Goal: Task Accomplishment & Management: Use online tool/utility

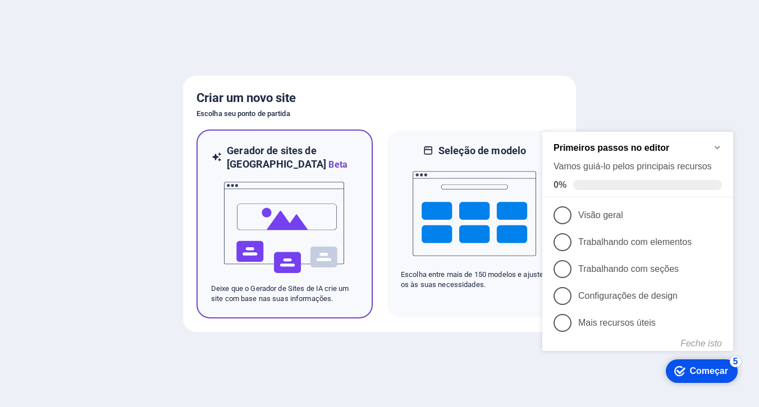
click at [341, 262] on img at bounding box center [284, 228] width 123 height 112
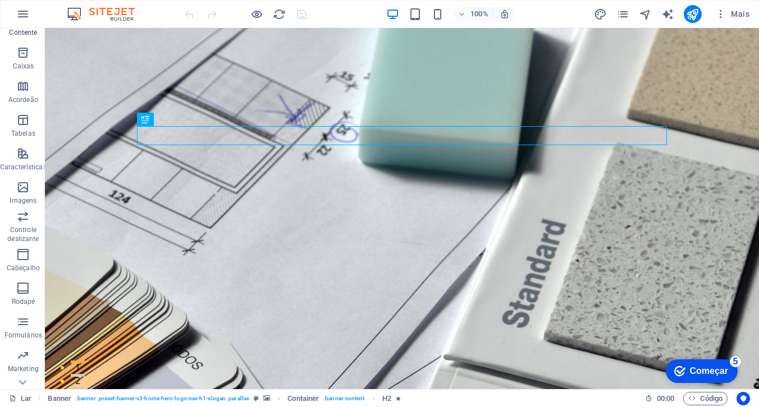
scroll to position [144, 0]
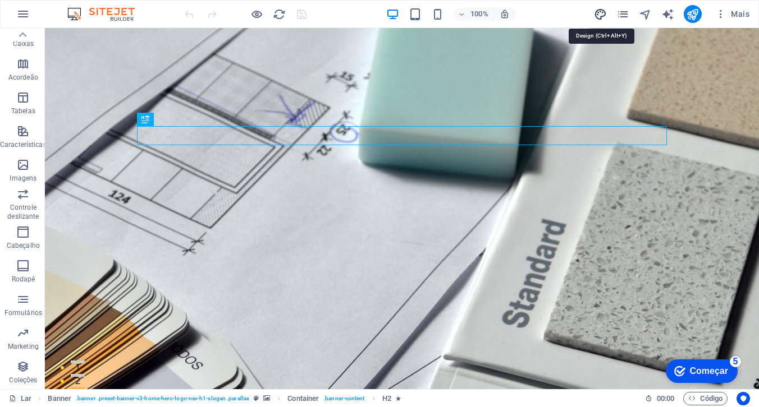
click at [601, 14] on icon "projeto" at bounding box center [600, 14] width 13 height 13
select select "px"
select select "200"
select select "px"
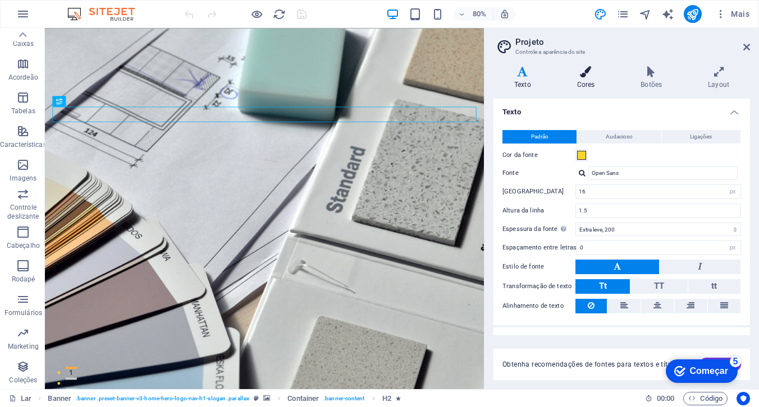
click at [585, 81] on font "Cores" at bounding box center [586, 85] width 18 height 8
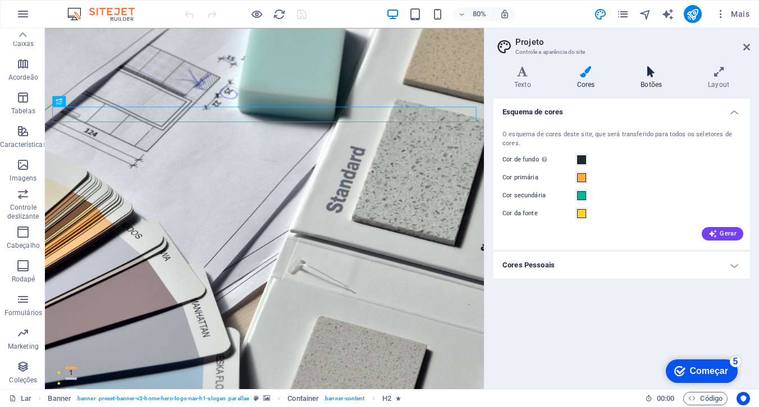
click at [648, 77] on icon at bounding box center [651, 71] width 63 height 11
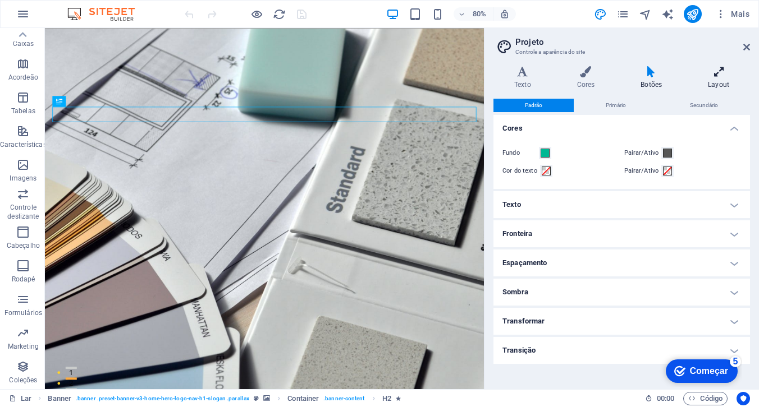
click at [714, 73] on icon at bounding box center [718, 71] width 63 height 11
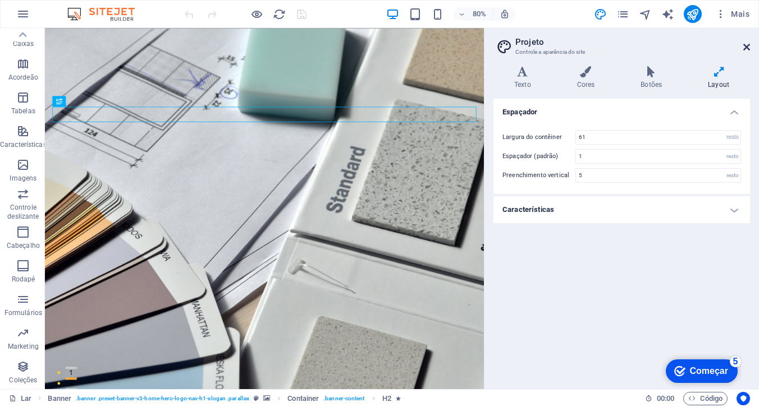
click at [747, 45] on icon at bounding box center [746, 47] width 7 height 9
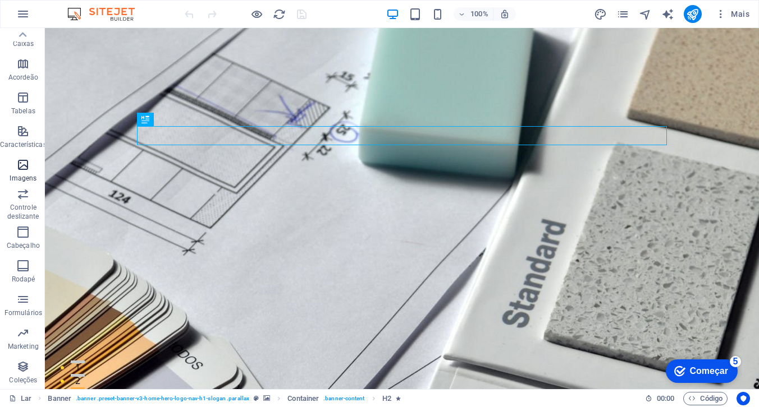
click at [21, 171] on icon "button" at bounding box center [22, 164] width 13 height 13
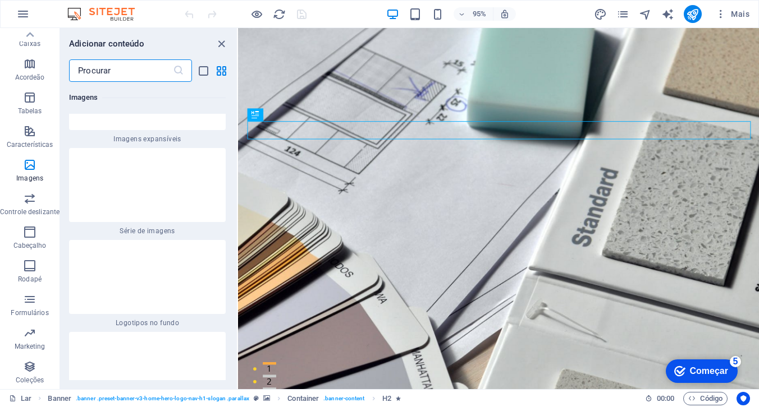
scroll to position [11296, 0]
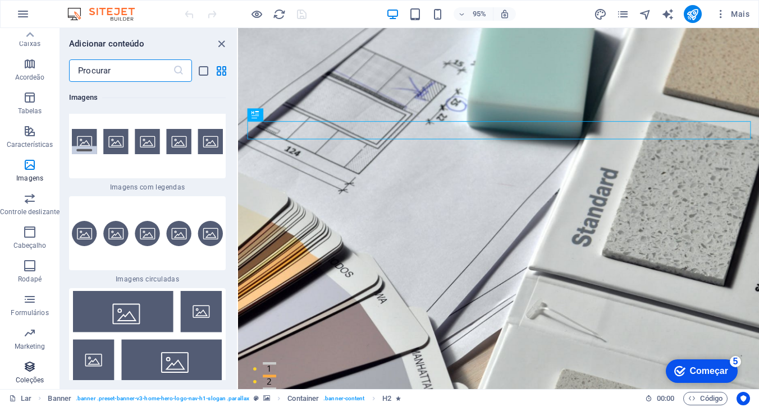
click at [28, 369] on icon "button" at bounding box center [29, 366] width 13 height 13
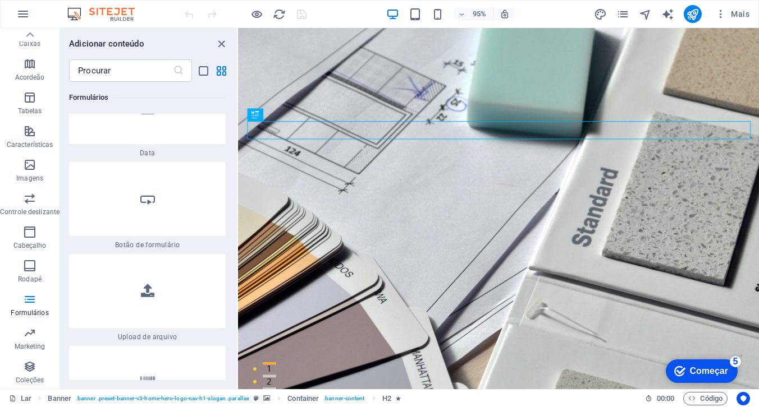
scroll to position [17937, 0]
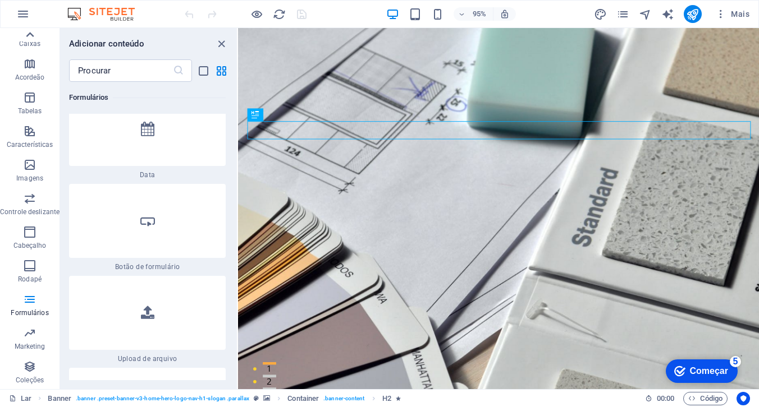
click at [30, 34] on icon at bounding box center [30, 35] width 16 height 16
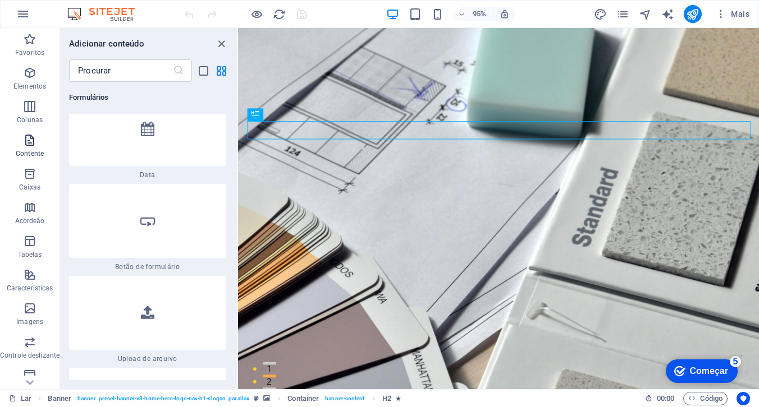
click at [26, 142] on icon "button" at bounding box center [29, 140] width 13 height 13
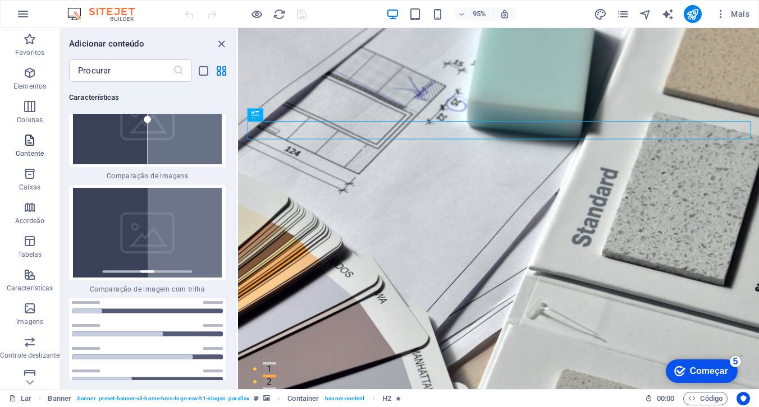
scroll to position [3753, 0]
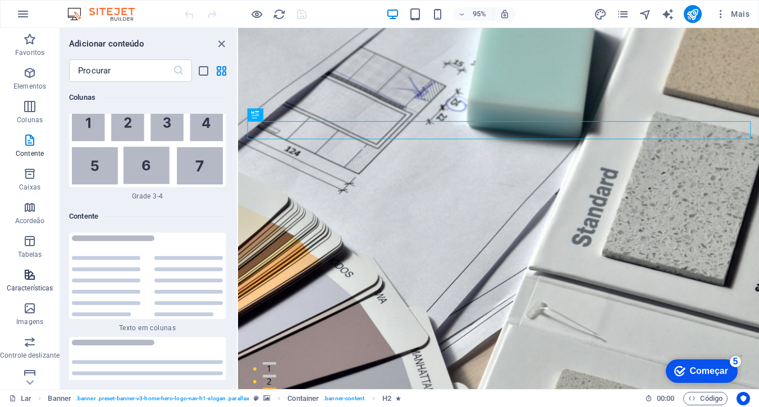
click at [27, 282] on span "Características" at bounding box center [29, 281] width 59 height 27
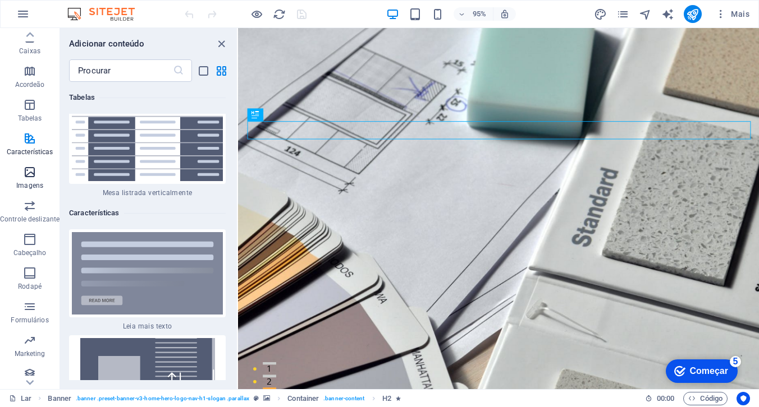
scroll to position [144, 0]
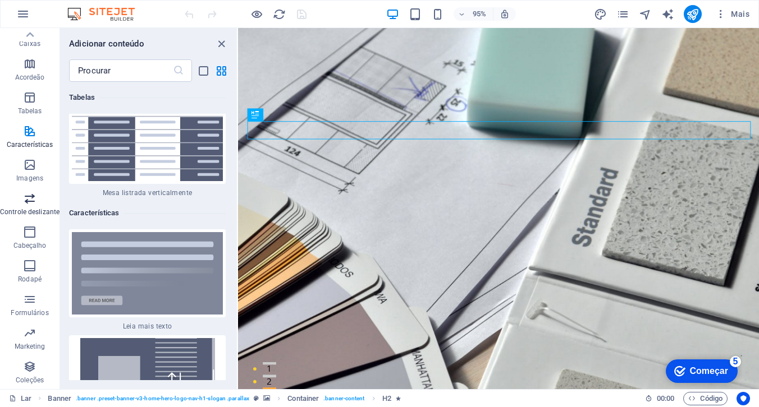
click at [34, 197] on icon "button" at bounding box center [29, 198] width 13 height 13
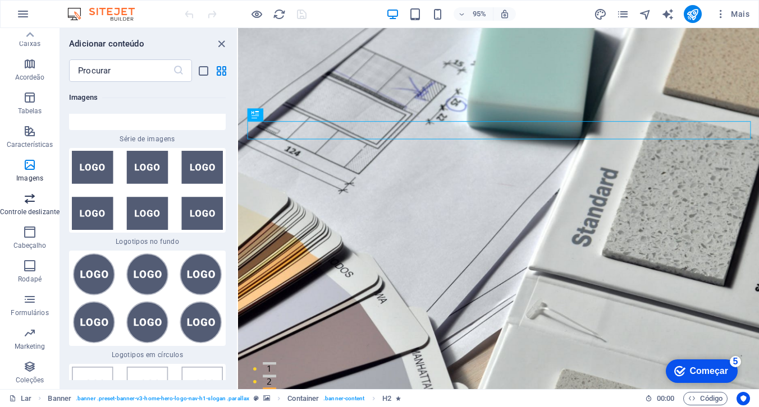
scroll to position [12618, 0]
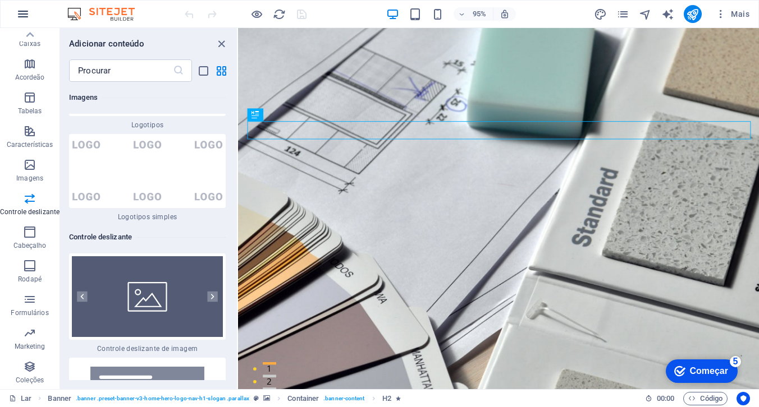
click at [24, 16] on icon "button" at bounding box center [22, 13] width 13 height 13
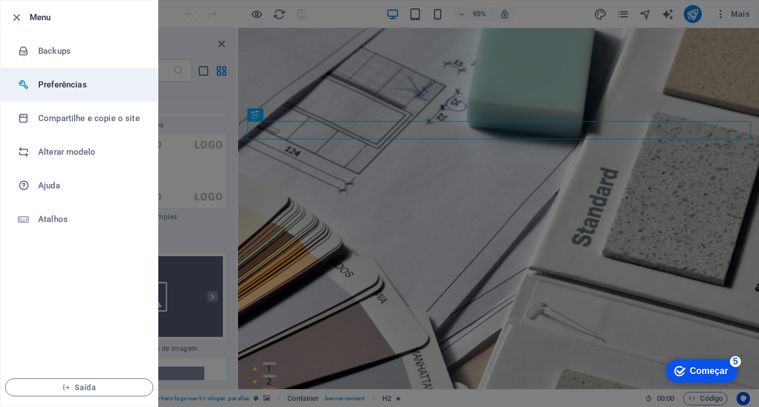
click at [66, 82] on font "Preferências" at bounding box center [62, 85] width 49 height 10
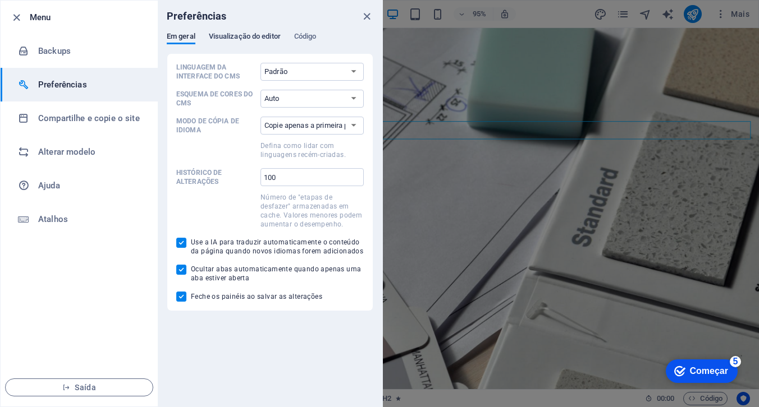
click at [255, 34] on font "Visualização do editor" at bounding box center [245, 36] width 72 height 8
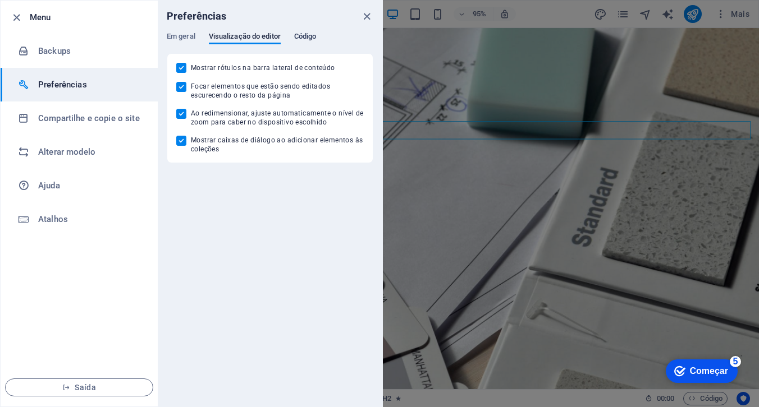
click at [313, 34] on font "Código" at bounding box center [305, 36] width 22 height 8
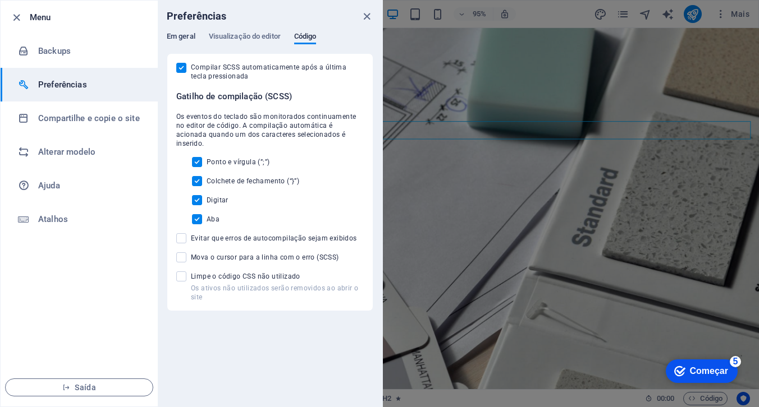
click at [189, 35] on font "Em geral" at bounding box center [181, 36] width 29 height 8
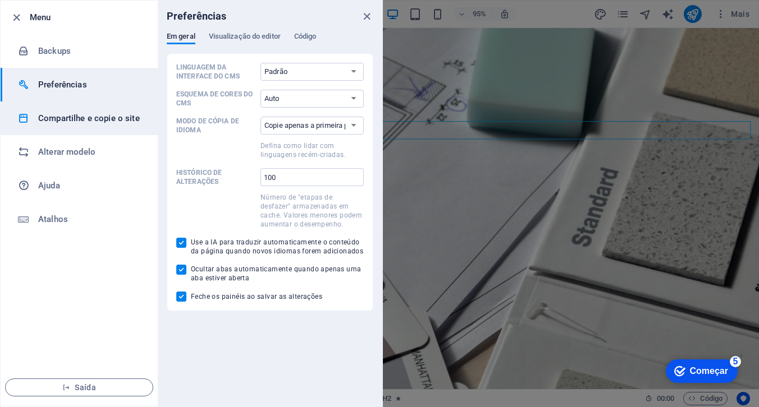
click at [71, 117] on font "Compartilhe e copie o site" at bounding box center [89, 118] width 102 height 10
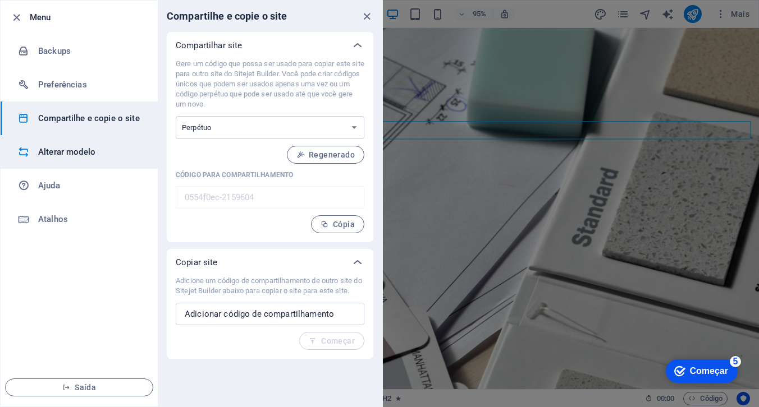
click at [73, 152] on font "Alterar modelo" at bounding box center [66, 152] width 57 height 10
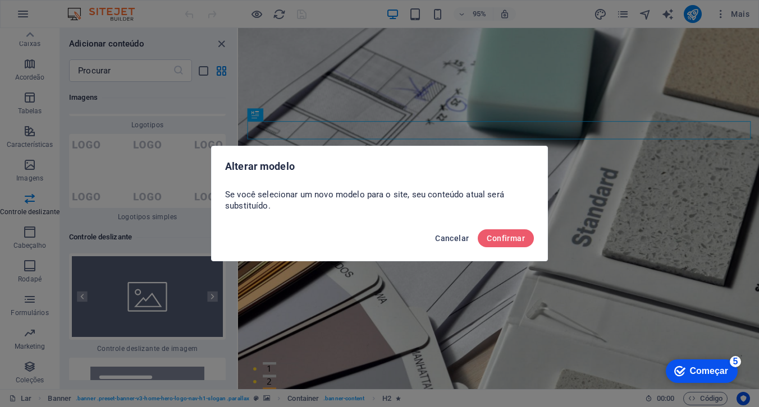
click at [454, 237] on font "Cancelar" at bounding box center [452, 238] width 34 height 9
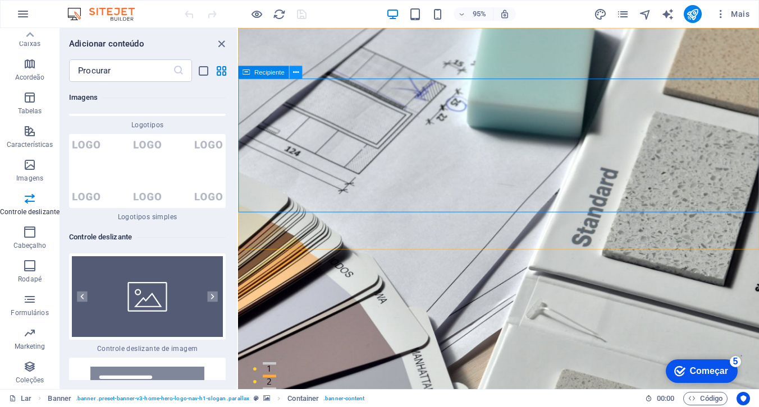
click at [294, 75] on icon at bounding box center [295, 72] width 6 height 11
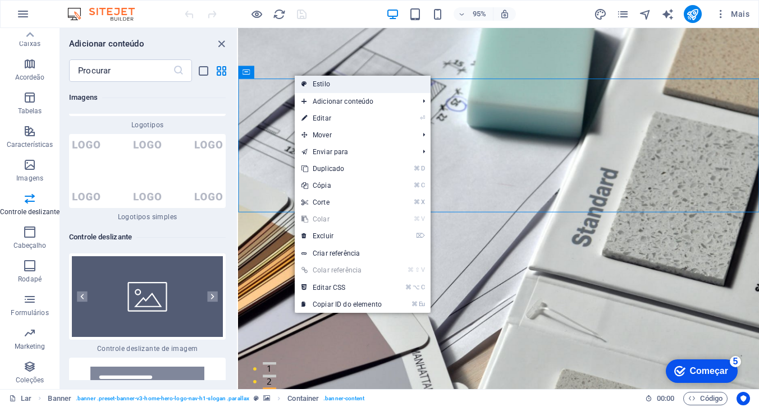
click at [323, 87] on font "Estilo" at bounding box center [321, 84] width 17 height 8
select select "preset-banner-v3-home-hero-logo-nav-h1-slogan"
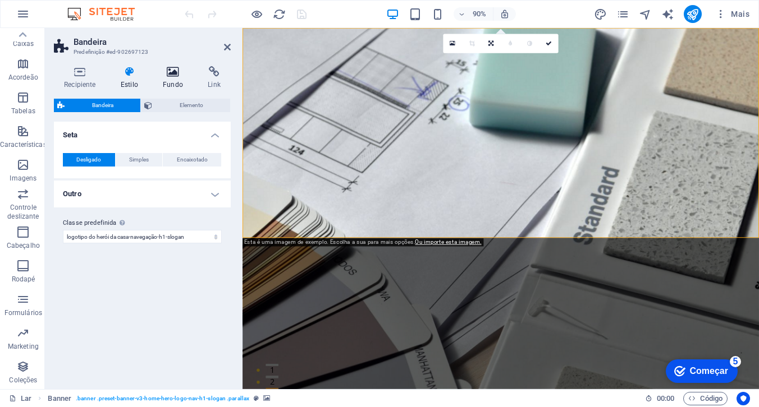
click at [176, 74] on icon at bounding box center [173, 71] width 40 height 11
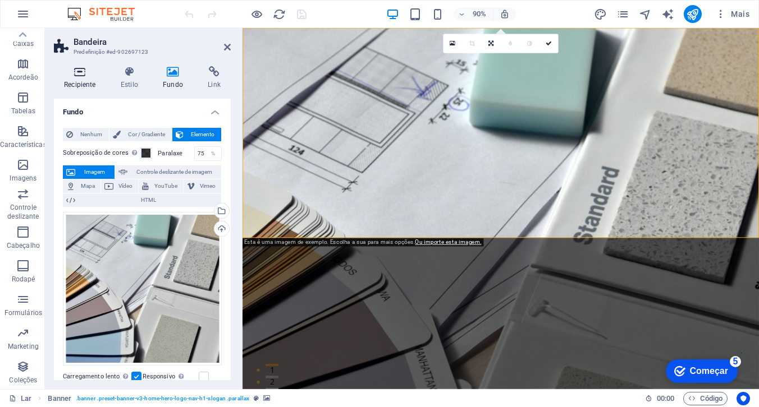
click at [76, 78] on h4 "Recipiente" at bounding box center [82, 78] width 57 height 24
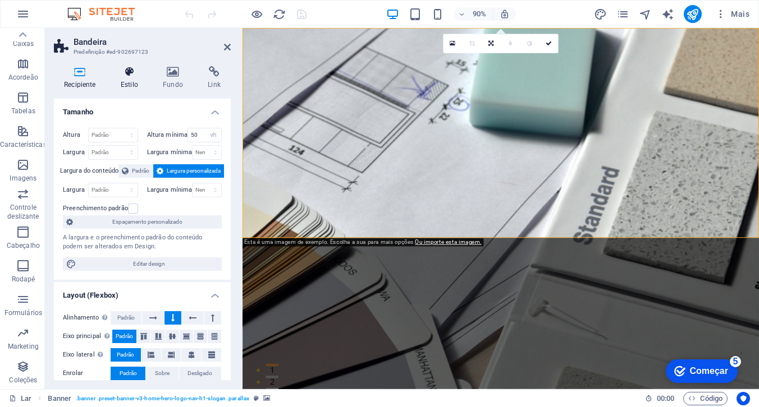
click at [126, 83] on font "Estilo" at bounding box center [129, 85] width 17 height 8
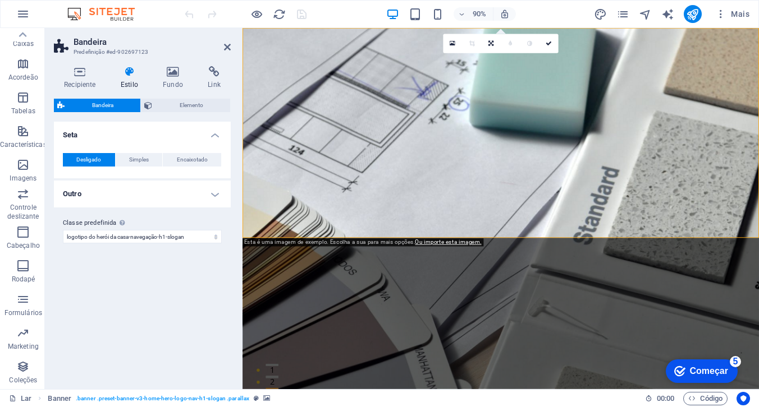
click at [99, 106] on font "Bandeira" at bounding box center [102, 105] width 21 height 6
click at [135, 158] on font "Simples" at bounding box center [139, 160] width 20 height 6
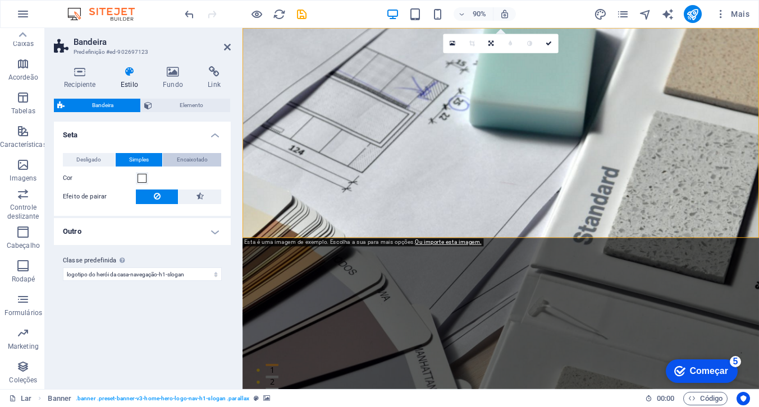
click at [178, 161] on font "Encaixotado" at bounding box center [192, 160] width 31 height 6
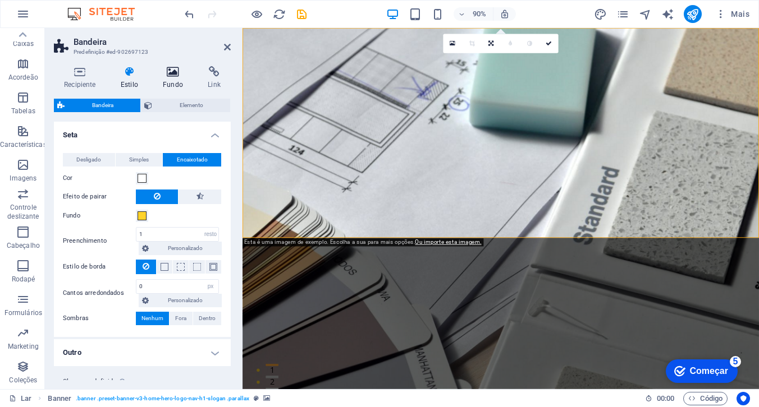
click at [172, 77] on icon at bounding box center [173, 71] width 40 height 11
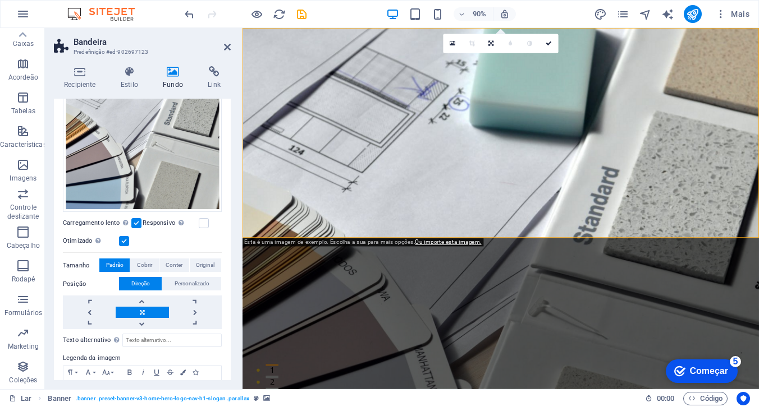
scroll to position [155, 0]
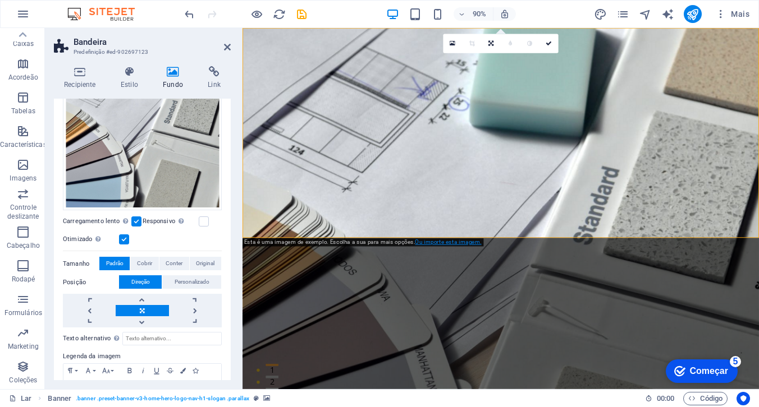
click at [437, 243] on font "Ou importe esta imagem." at bounding box center [448, 242] width 66 height 7
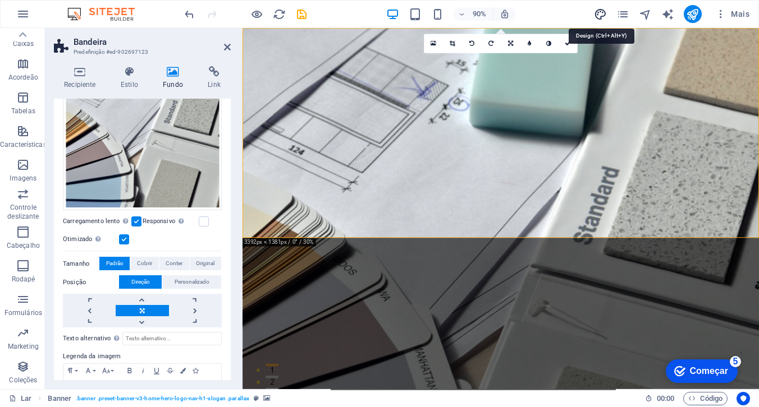
click at [603, 16] on icon "projeto" at bounding box center [600, 14] width 13 height 13
select select "px"
select select "200"
select select "px"
select select "rem"
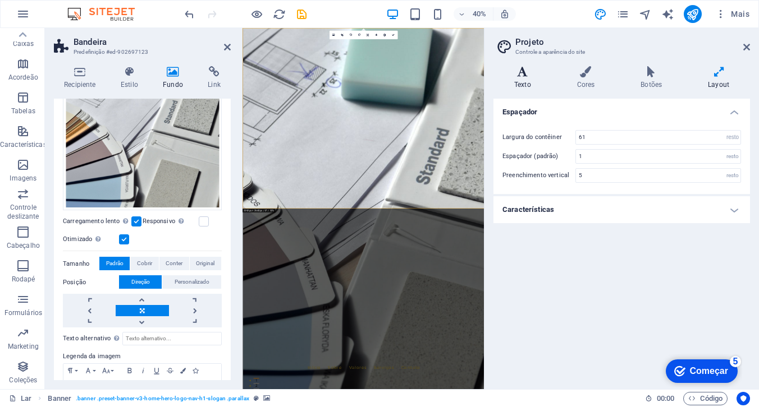
click at [521, 81] on font "Texto" at bounding box center [522, 85] width 17 height 8
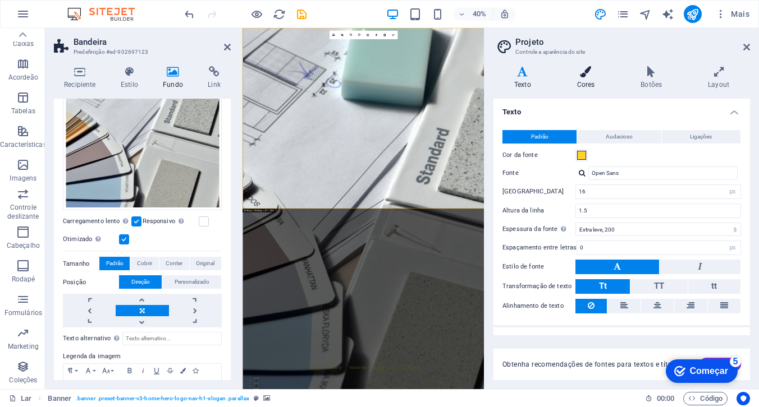
click at [584, 75] on icon at bounding box center [585, 71] width 59 height 11
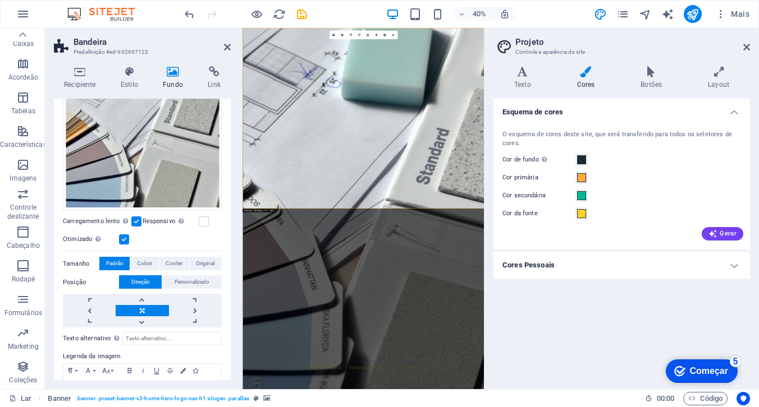
click at [736, 265] on h4 "Cores Pessoais" at bounding box center [621, 265] width 256 height 27
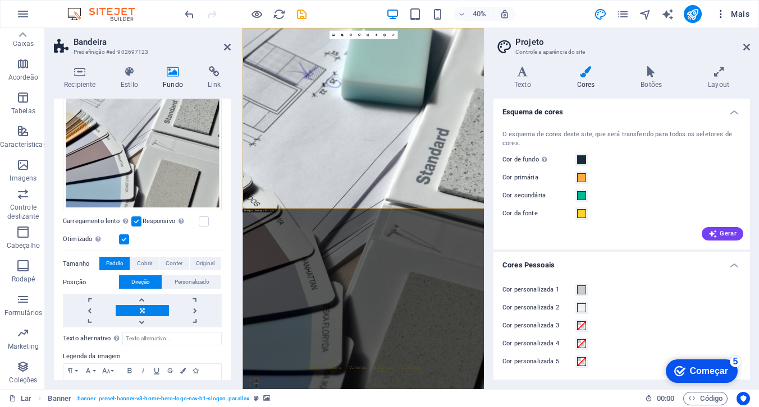
click at [721, 15] on icon "button" at bounding box center [720, 13] width 11 height 11
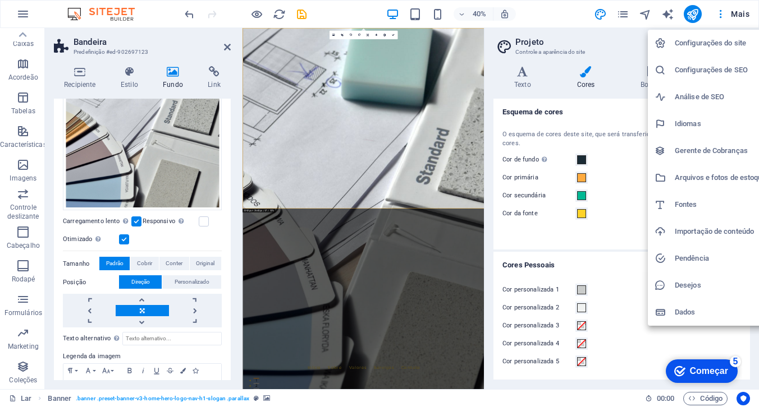
click at [708, 47] on font "Configurações do site" at bounding box center [710, 43] width 71 height 8
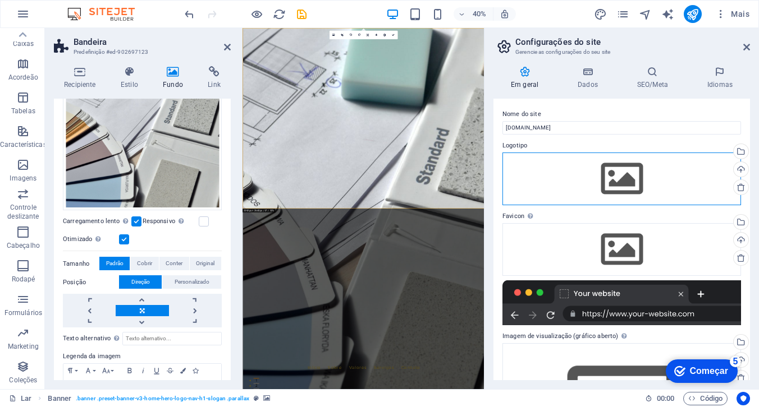
click at [622, 181] on div "Arraste os arquivos aqui, clique para escolher os arquivos ou selecione-os em A…" at bounding box center [621, 179] width 239 height 53
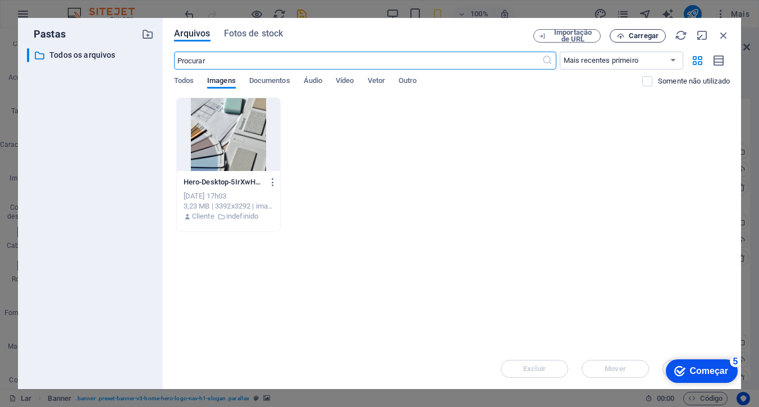
click at [625, 35] on span "Carregar" at bounding box center [638, 36] width 46 height 7
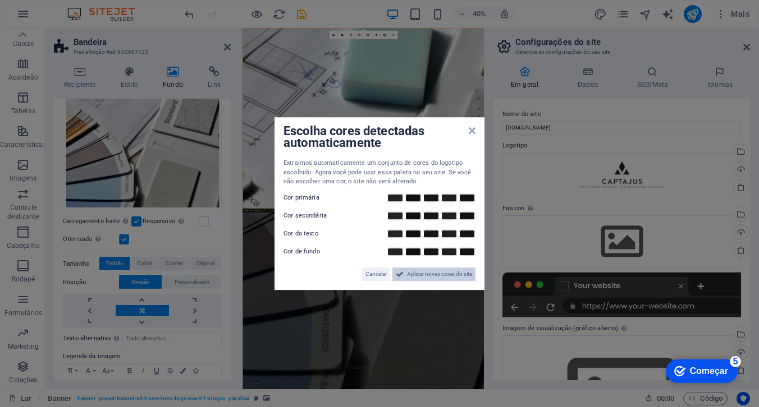
click at [440, 273] on font "Aplicar novas cores do site" at bounding box center [439, 274] width 65 height 6
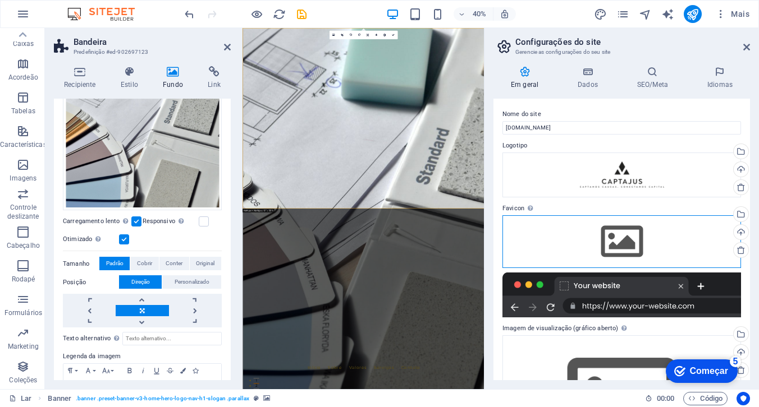
click at [618, 237] on div "Arraste os arquivos aqui, clique para escolher os arquivos ou selecione-os em A…" at bounding box center [621, 242] width 239 height 53
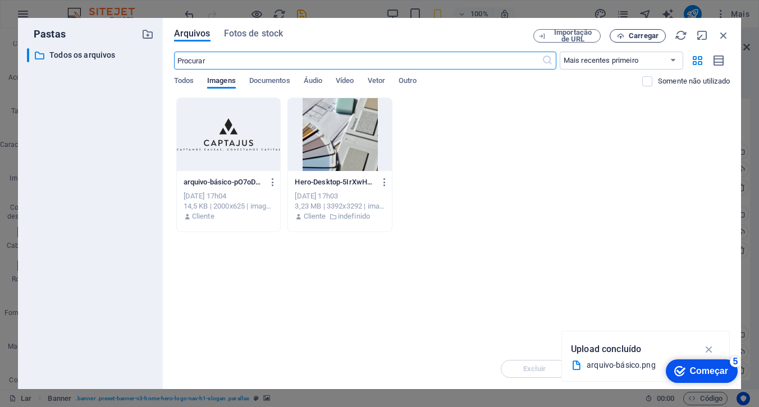
click at [624, 37] on span "Carregar" at bounding box center [638, 36] width 46 height 7
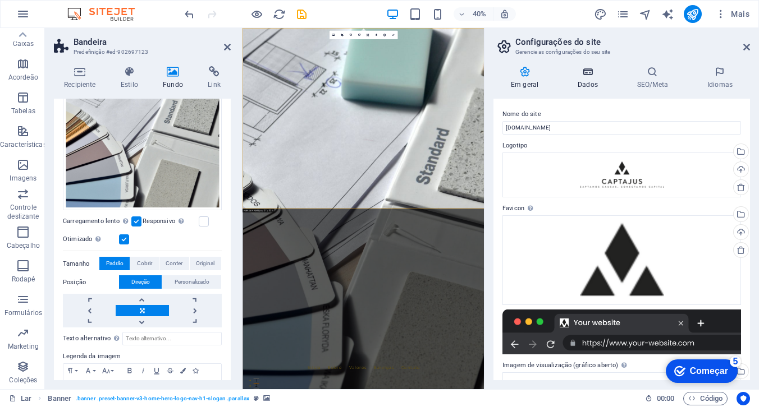
click at [588, 79] on h4 "Dados" at bounding box center [589, 78] width 59 height 24
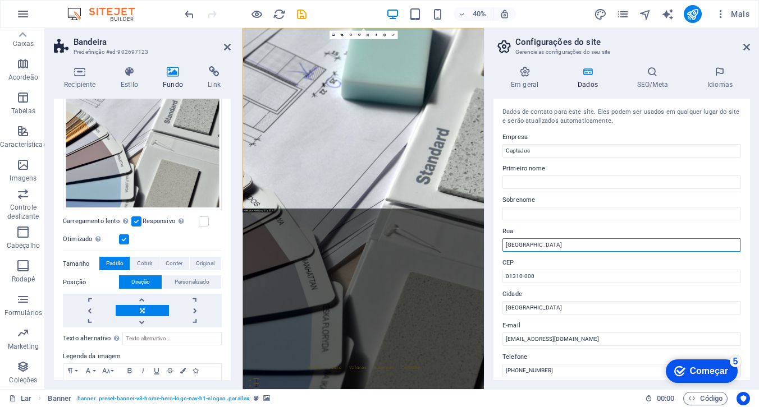
click at [568, 245] on input "Avenida São Paulo" at bounding box center [621, 245] width 239 height 13
type input "A"
type input "[PERSON_NAME][STREET_ADDRESS]"
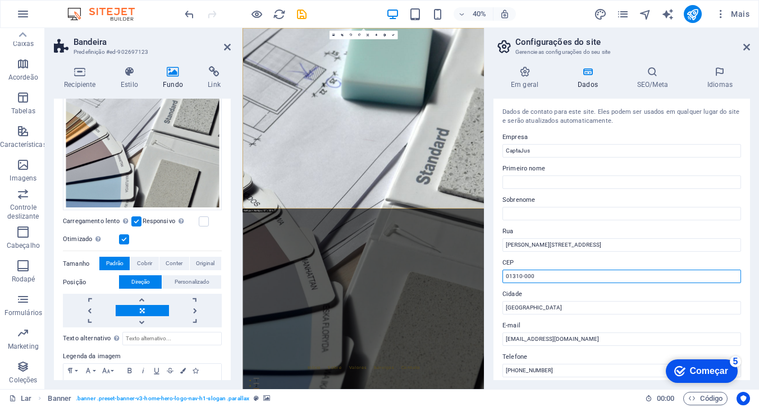
click at [555, 275] on input "01310-000" at bounding box center [621, 276] width 239 height 13
type input "06455-000"
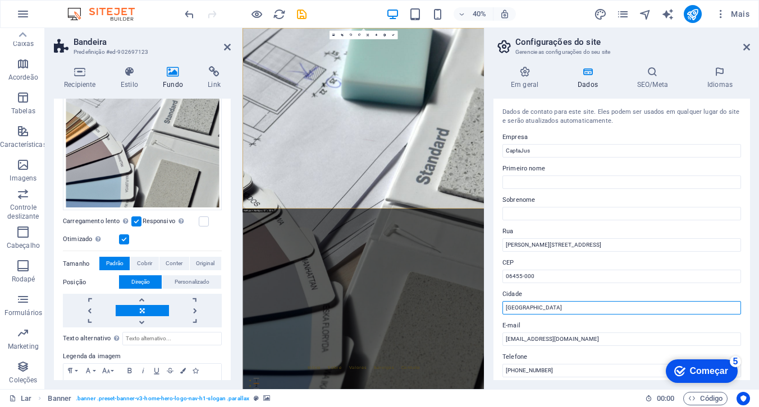
click at [547, 306] on input "São Paulo" at bounding box center [621, 307] width 239 height 13
type input "S"
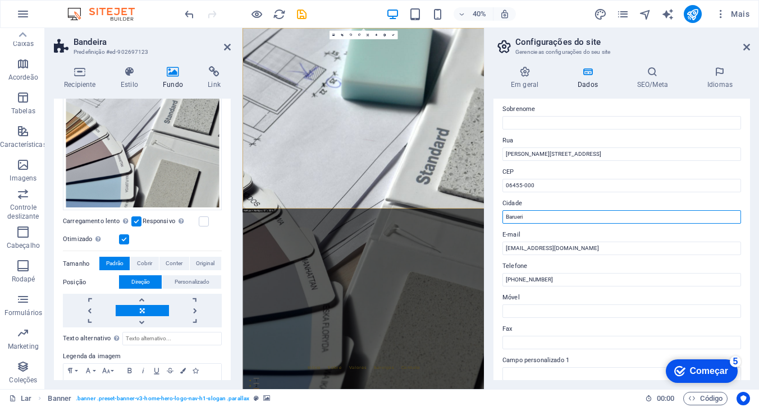
scroll to position [104, 0]
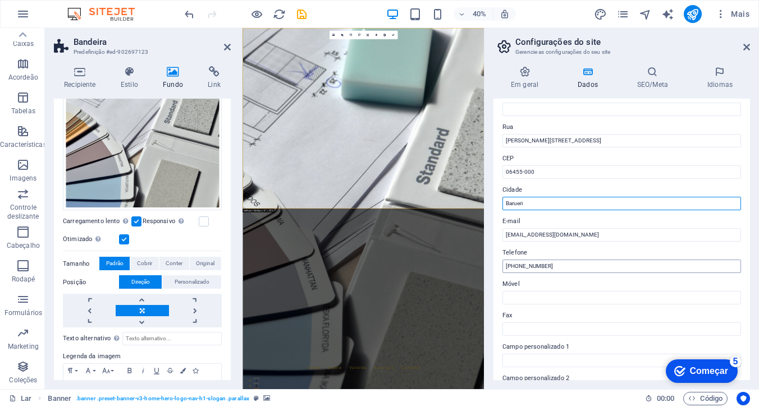
type input "Barueri"
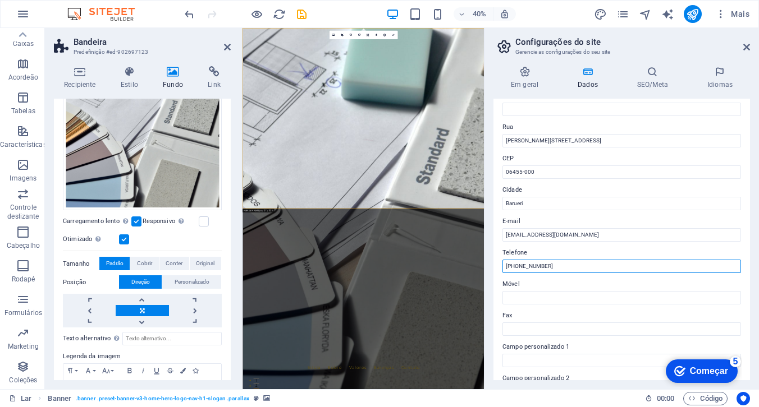
click at [561, 268] on input "(11) 1234-5678" at bounding box center [621, 266] width 239 height 13
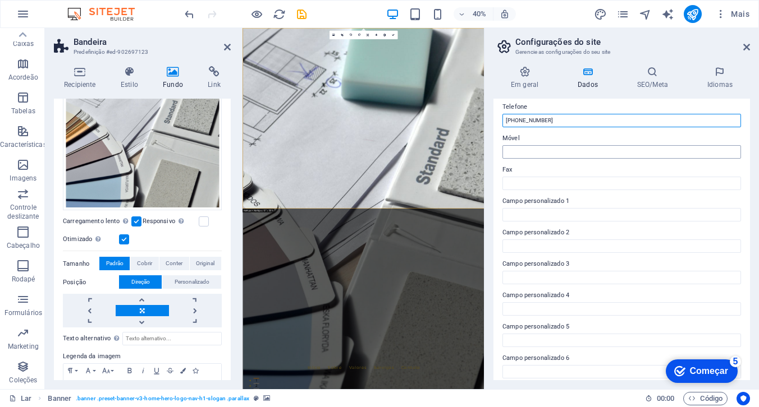
scroll to position [257, 0]
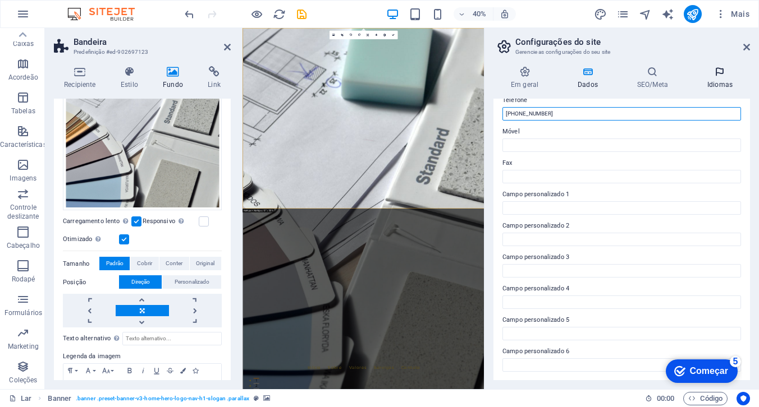
type input "[PHONE_NUMBER]"
click at [714, 75] on icon at bounding box center [720, 71] width 60 height 11
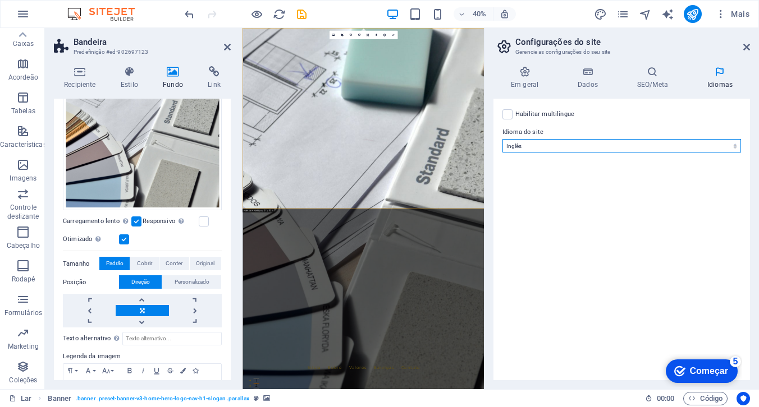
click at [554, 146] on select "Abkhaziano Longe afrikaans Akan albanês Amárico árabe Aragonês armênio Assamese…" at bounding box center [621, 145] width 239 height 13
select select "128"
click at [502, 139] on select "Abkhaziano Longe afrikaans Akan albanês Amárico árabe Aragonês armênio Assamese…" at bounding box center [621, 145] width 239 height 13
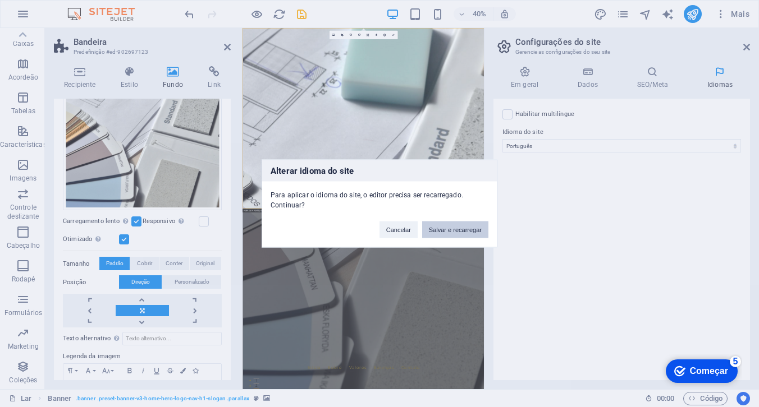
click at [450, 231] on font "Salvar e recarregar" at bounding box center [455, 230] width 53 height 7
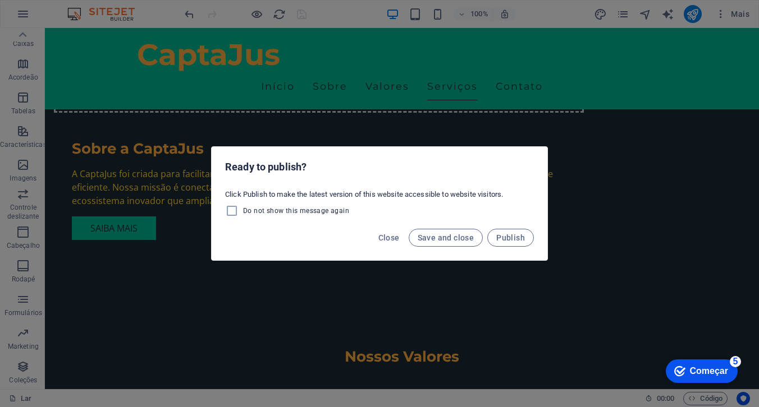
scroll to position [782, 0]
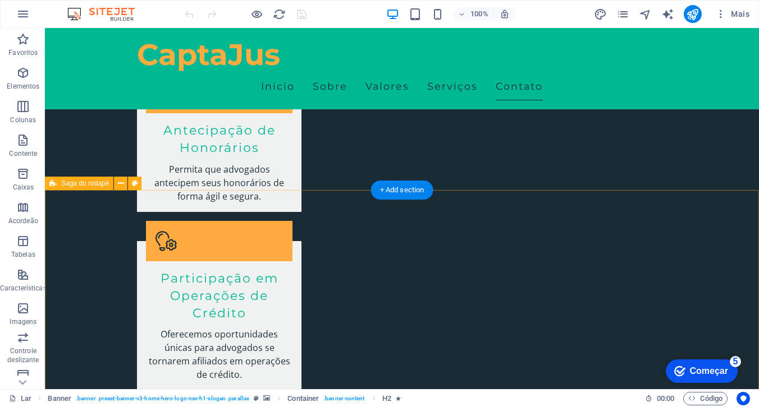
scroll to position [1578, 0]
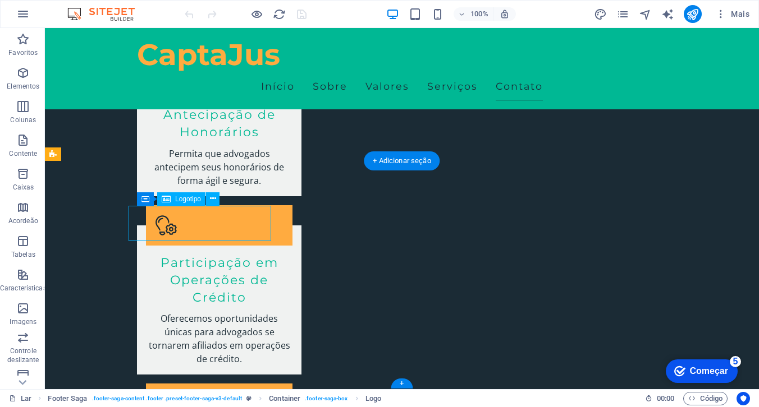
drag, startPoint x: 175, startPoint y: 216, endPoint x: 134, endPoint y: 217, distance: 40.4
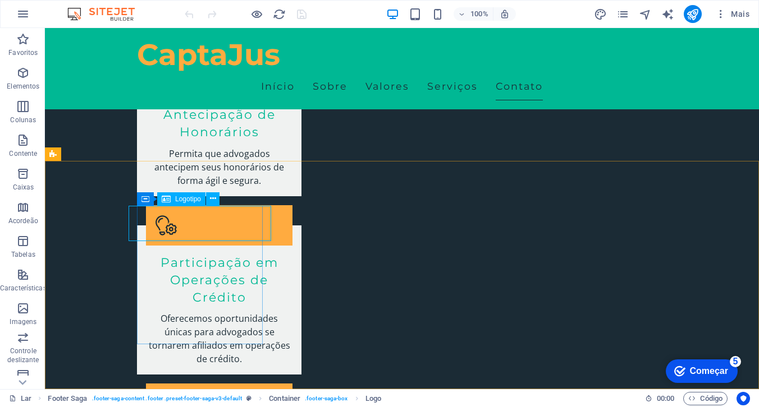
click at [176, 199] on font "Logotipo" at bounding box center [188, 199] width 26 height 8
click at [168, 201] on icon at bounding box center [166, 199] width 9 height 13
click at [214, 201] on icon at bounding box center [213, 199] width 6 height 12
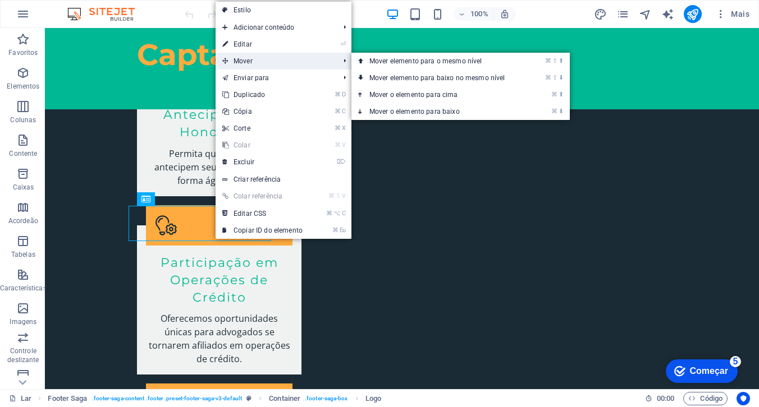
click at [263, 59] on span "Mover" at bounding box center [275, 61] width 119 height 17
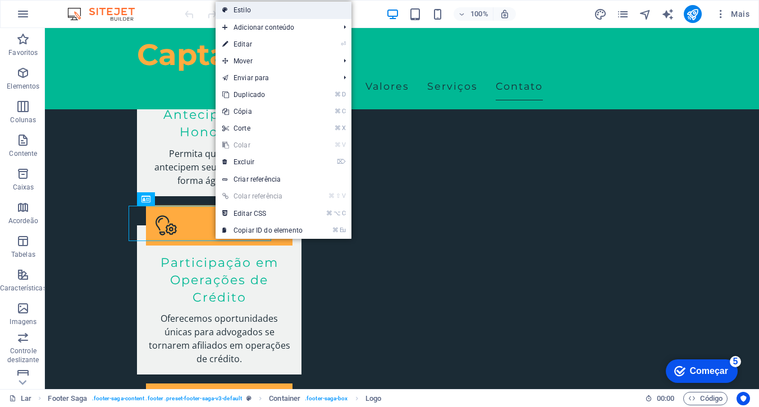
click at [247, 12] on font "Estilo" at bounding box center [241, 10] width 17 height 8
select select "rem"
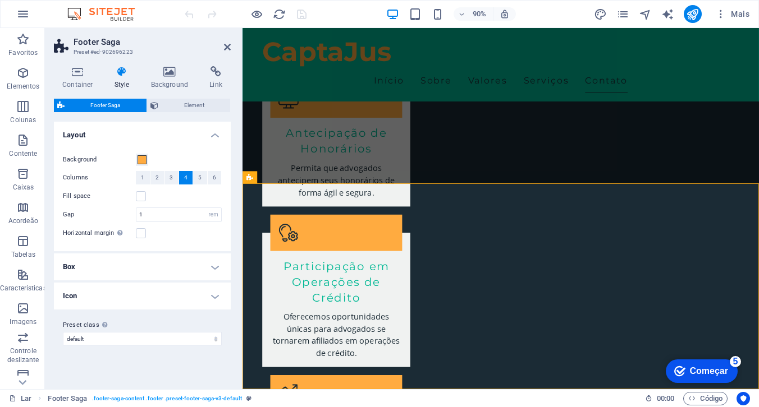
scroll to position [1538, 0]
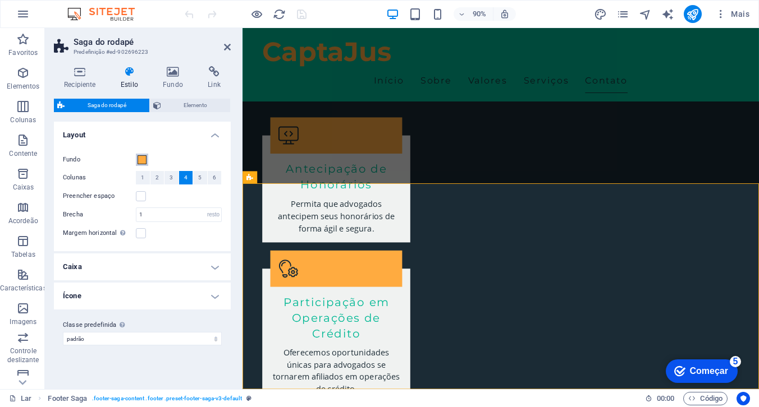
click at [140, 159] on span at bounding box center [142, 159] width 9 height 9
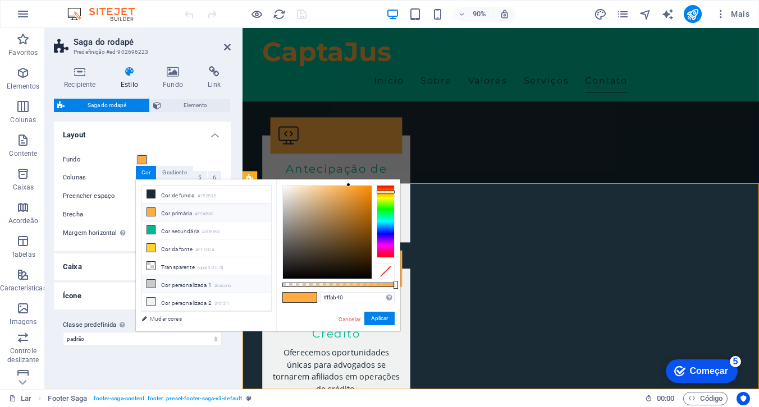
click at [151, 280] on icon at bounding box center [151, 284] width 8 height 8
type input "#cacccb"
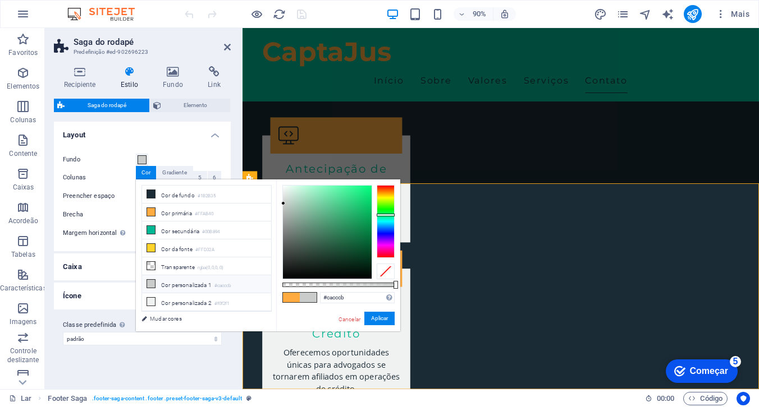
click at [310, 296] on span at bounding box center [308, 298] width 17 height 10
click at [380, 318] on font "Aplicar" at bounding box center [379, 318] width 17 height 6
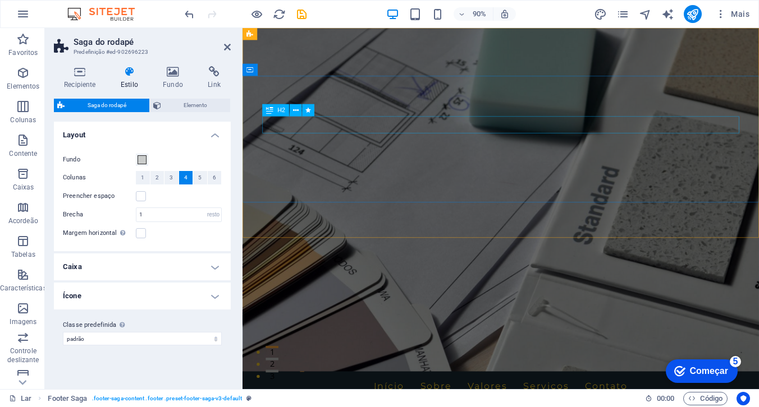
scroll to position [0, 0]
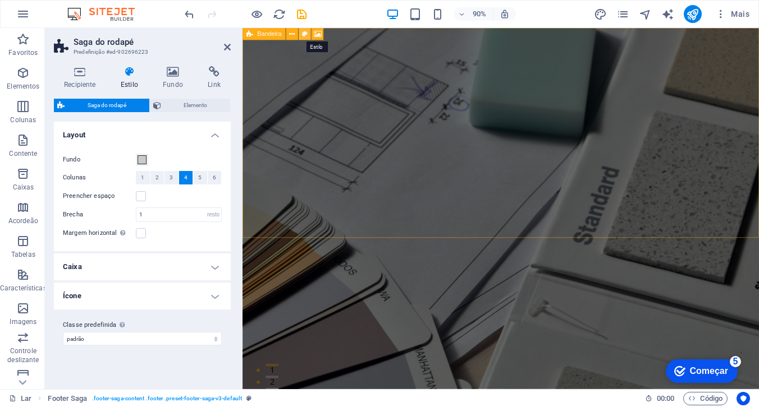
click at [304, 35] on icon at bounding box center [305, 34] width 6 height 11
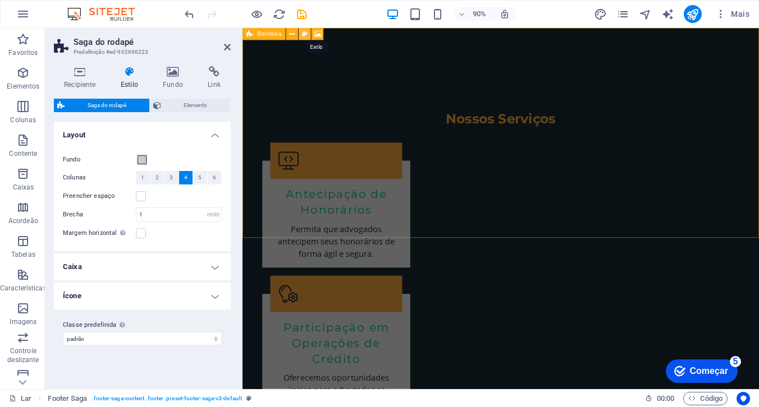
select select "rem"
select select "px"
select select "preset-banner-v3-home-hero-logo-nav-h1-slogan"
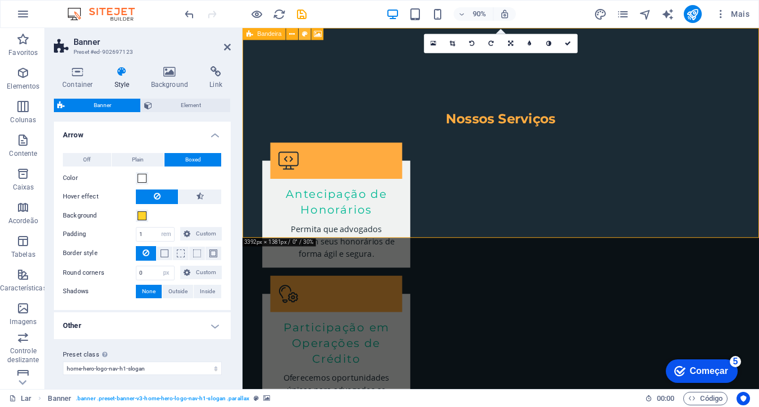
scroll to position [0, 0]
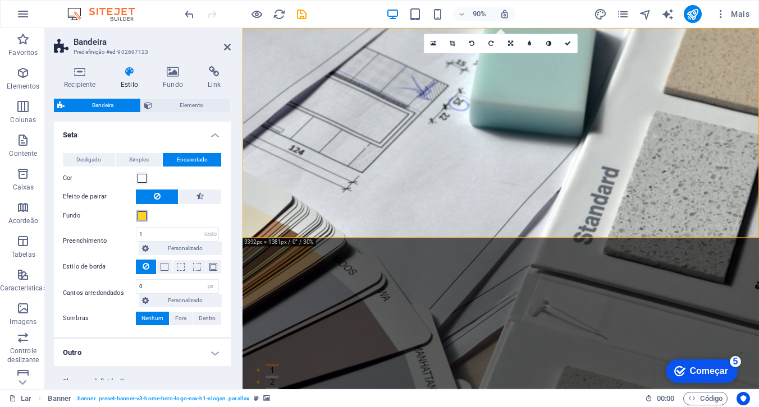
click at [141, 213] on span at bounding box center [142, 216] width 9 height 9
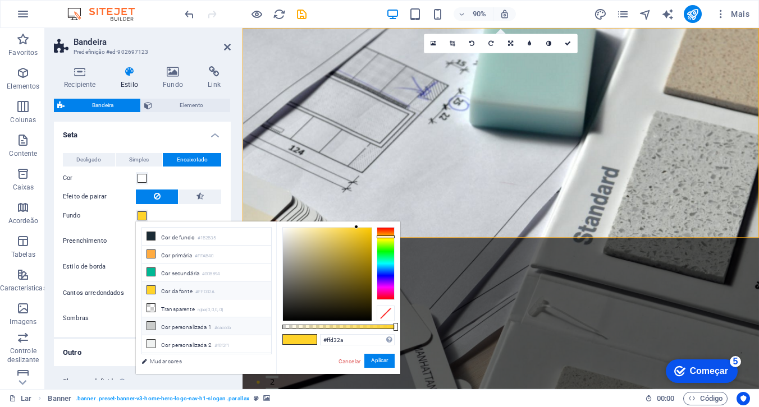
click at [149, 322] on icon at bounding box center [151, 326] width 8 height 8
type input "#cacccb"
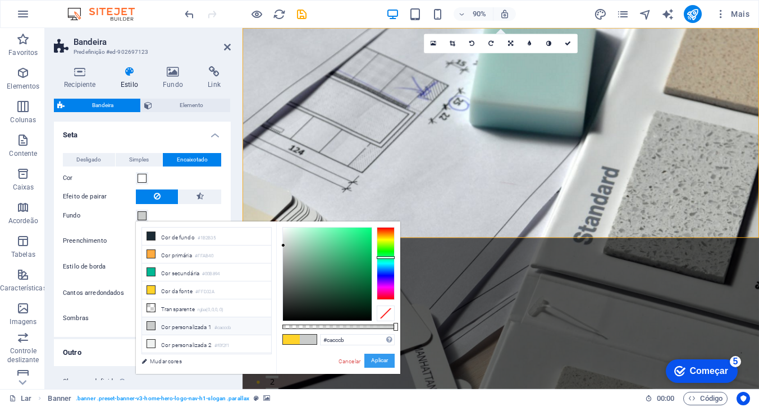
click at [379, 359] on font "Aplicar" at bounding box center [379, 361] width 17 height 6
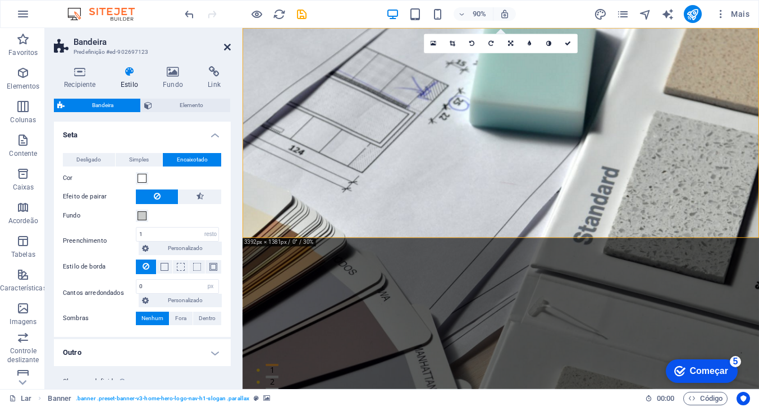
click at [227, 46] on icon at bounding box center [227, 47] width 7 height 9
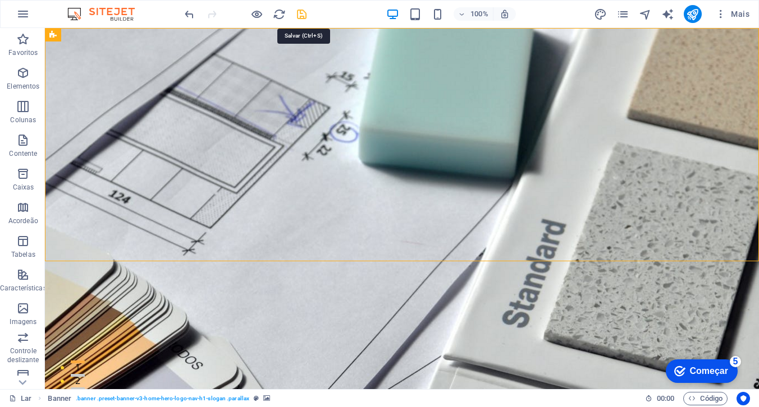
click at [300, 13] on icon "salvar" at bounding box center [301, 14] width 13 height 13
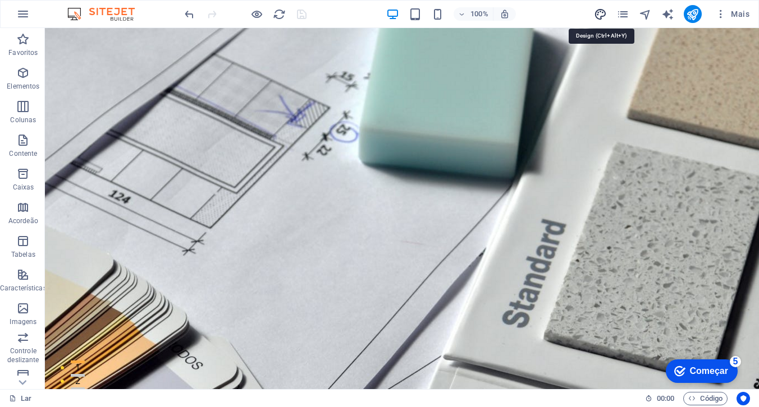
click at [598, 15] on icon "projeto" at bounding box center [600, 14] width 13 height 13
select select "px"
select select "200"
select select "px"
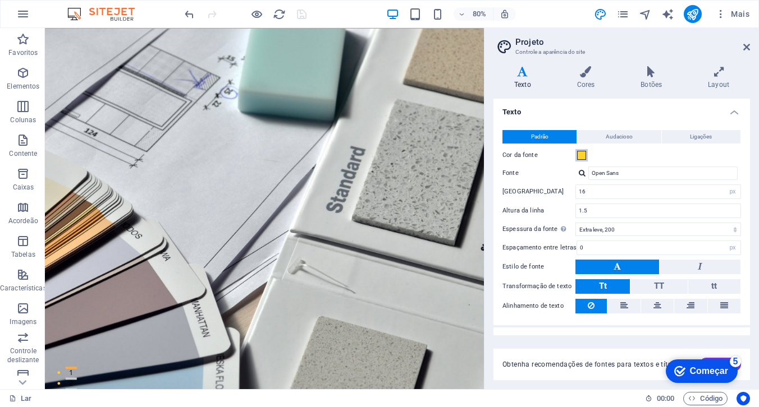
click at [584, 156] on span at bounding box center [581, 155] width 9 height 9
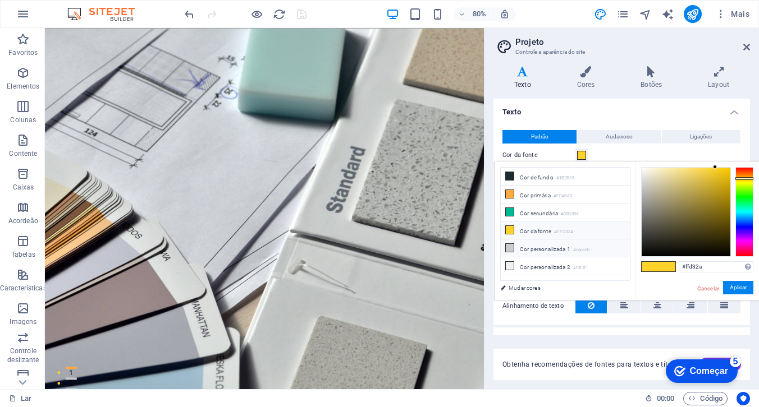
click at [512, 247] on icon at bounding box center [510, 248] width 8 height 8
type input "#cacccb"
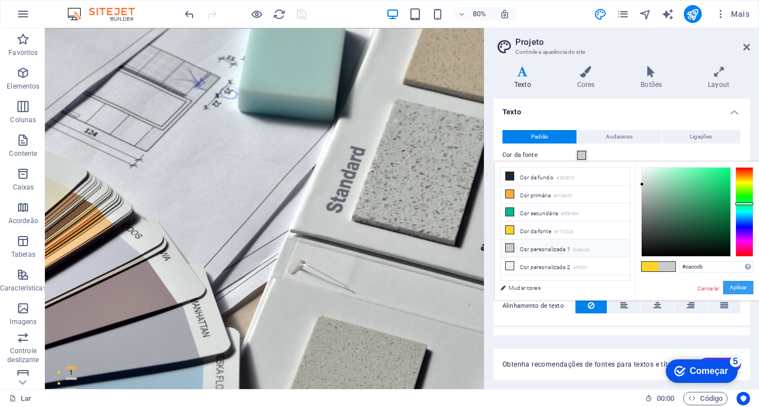
click at [734, 286] on font "Aplicar" at bounding box center [738, 288] width 17 height 6
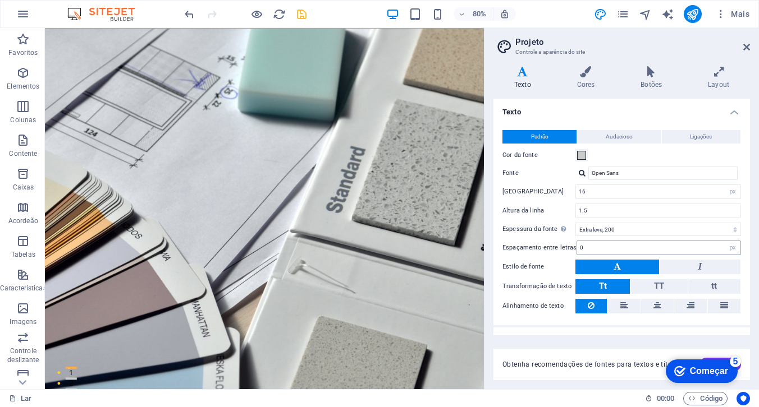
scroll to position [18, 0]
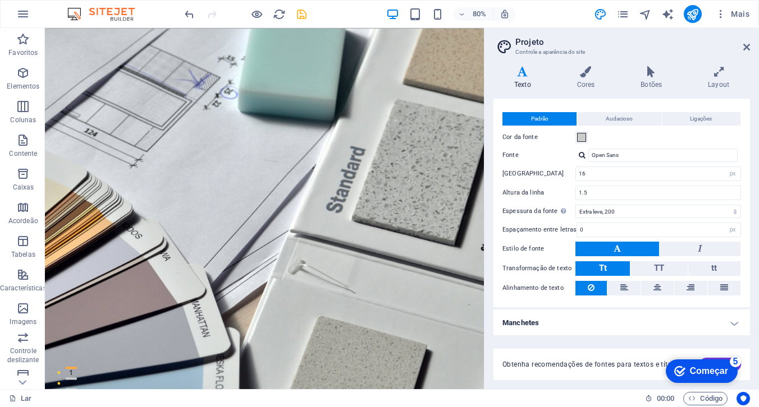
click at [584, 325] on h4 "Manchetes" at bounding box center [621, 323] width 256 height 27
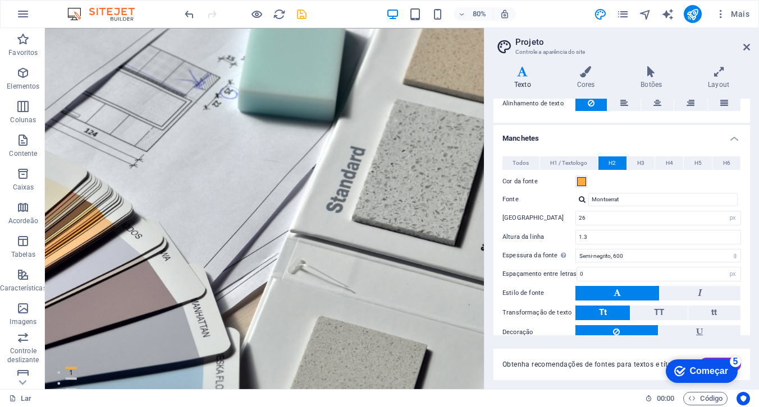
scroll to position [203, 0]
click at [581, 178] on span at bounding box center [581, 181] width 9 height 9
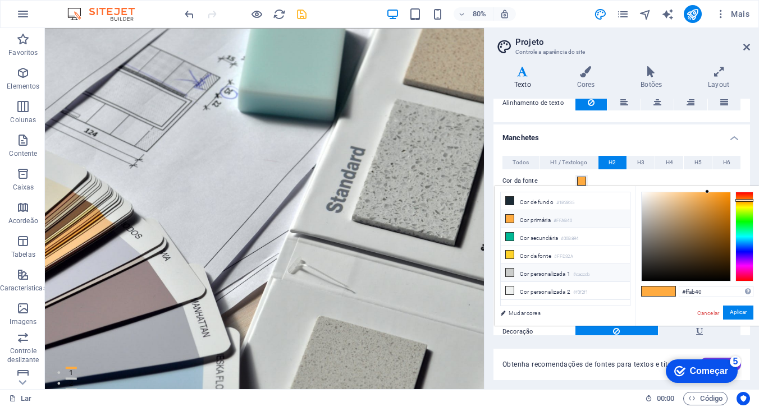
click at [508, 273] on icon at bounding box center [510, 273] width 8 height 8
type input "#cacccb"
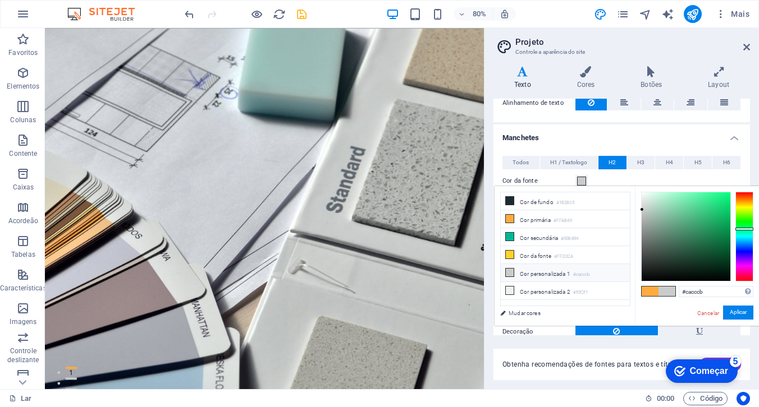
click at [510, 272] on icon at bounding box center [510, 273] width 8 height 8
click at [730, 313] on font "Aplicar" at bounding box center [738, 313] width 17 height 6
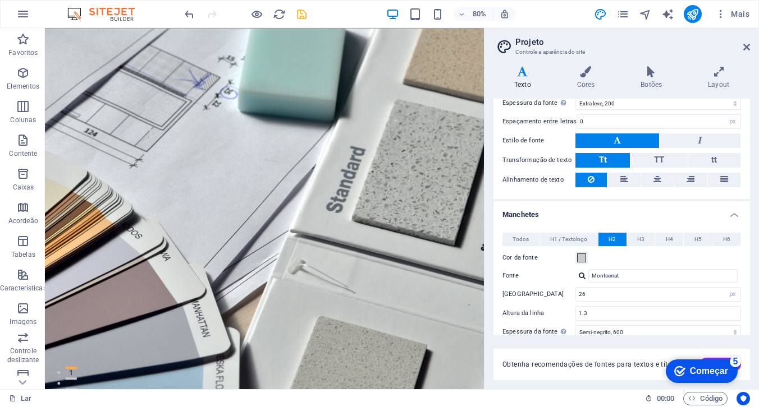
scroll to position [0, 0]
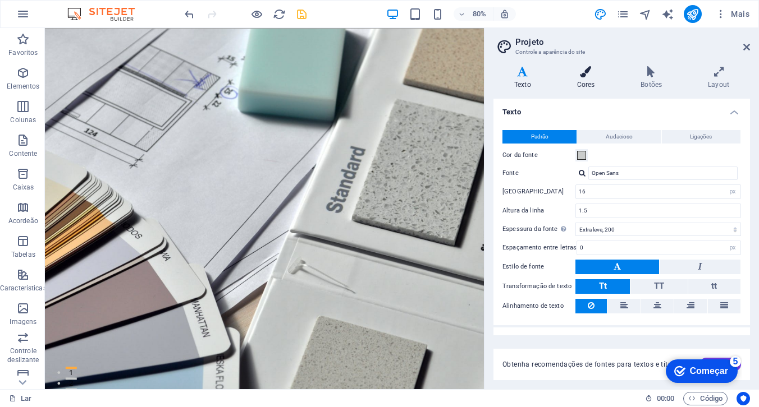
click at [586, 79] on h4 "Cores" at bounding box center [588, 78] width 64 height 24
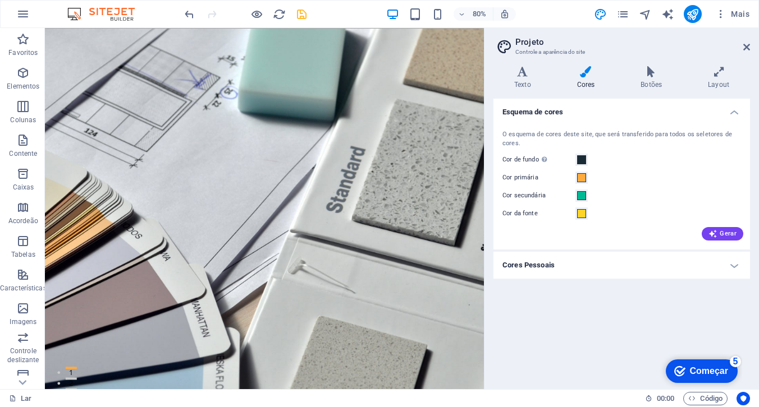
click at [556, 263] on h4 "Cores Pessoais" at bounding box center [621, 265] width 256 height 27
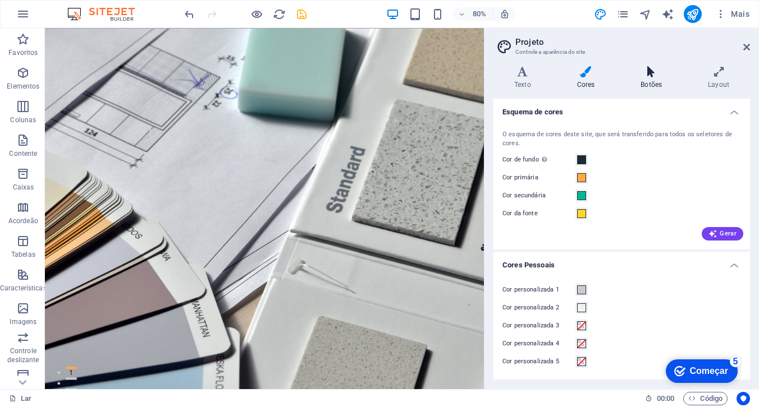
click at [652, 74] on icon at bounding box center [651, 71] width 63 height 11
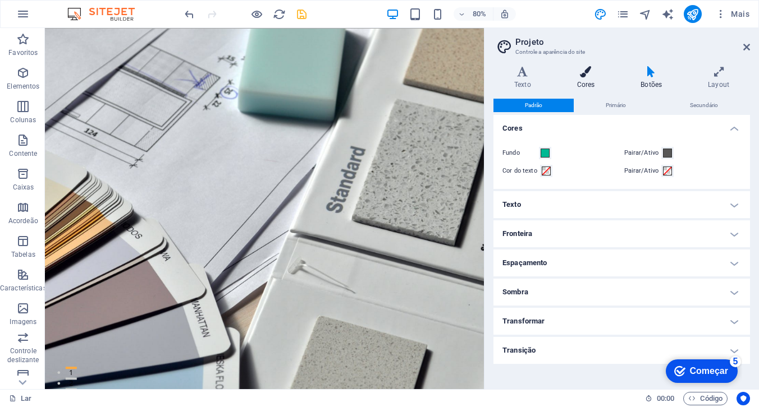
click at [584, 77] on h4 "Cores" at bounding box center [588, 78] width 64 height 24
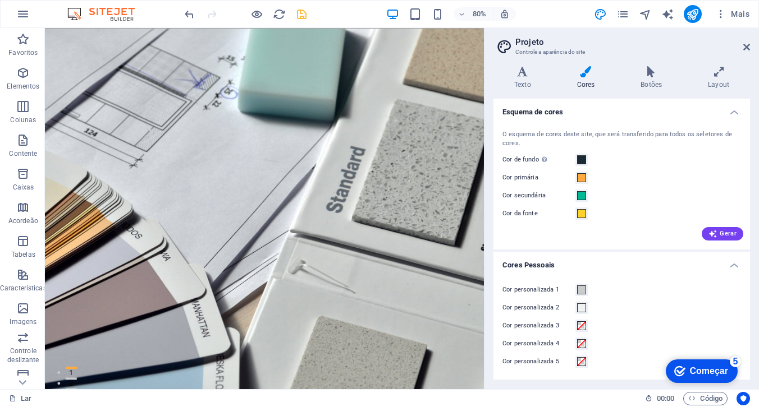
drag, startPoint x: 502, startPoint y: 158, endPoint x: 531, endPoint y: 207, distance: 56.9
click at [531, 207] on div "O esquema de cores deste site, que será transferido para todos os seletores de …" at bounding box center [621, 184] width 261 height 131
click at [581, 163] on span at bounding box center [581, 159] width 9 height 9
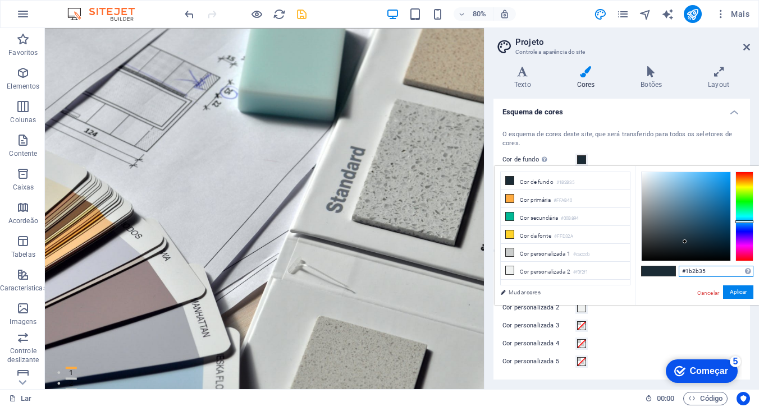
click at [708, 269] on input "#1b2b35" at bounding box center [716, 271] width 75 height 11
type input "#"
paste input "#BEBDC2"
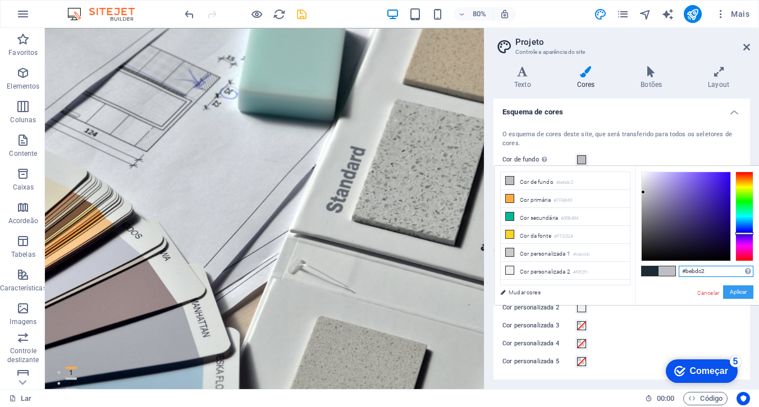
type input "#bebdc2"
click at [744, 295] on font "Aplicar" at bounding box center [738, 292] width 17 height 6
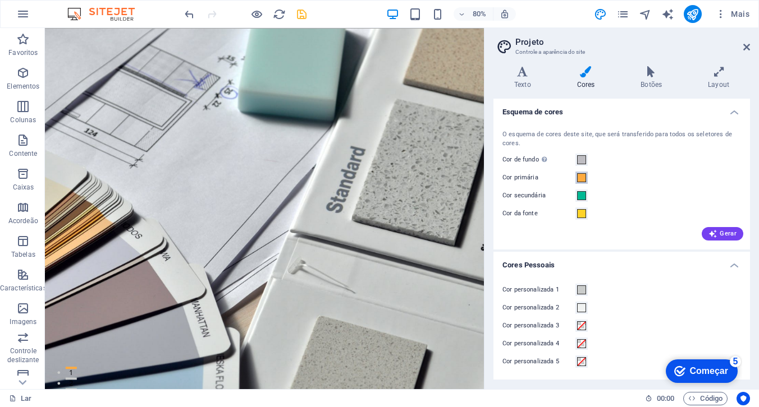
click at [581, 179] on span at bounding box center [581, 177] width 9 height 9
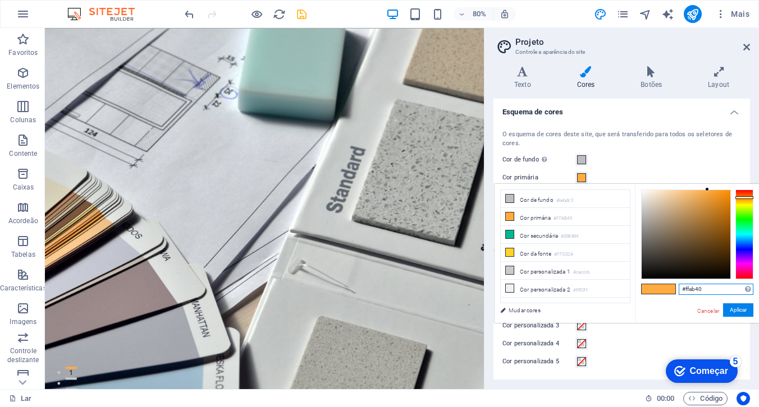
click at [705, 290] on input "#ffab40" at bounding box center [716, 289] width 75 height 11
type input "#"
paste input "#222221"
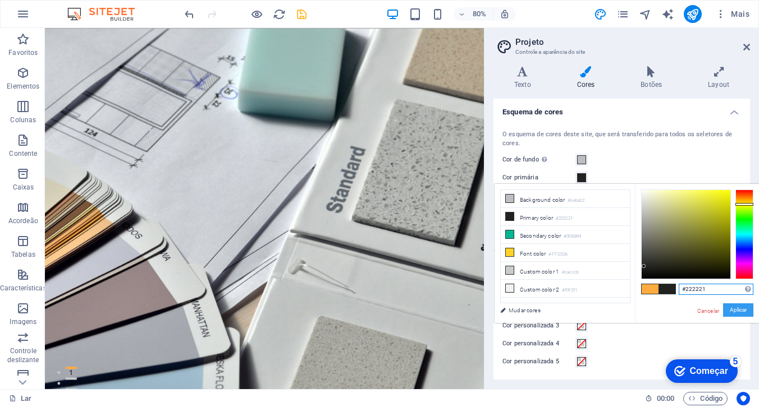
type input "#222221"
click at [735, 311] on font "Aplicar" at bounding box center [738, 310] width 17 height 6
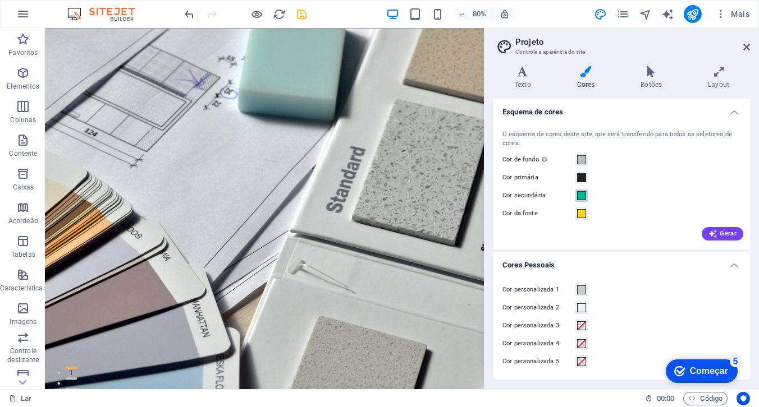
click at [581, 196] on span at bounding box center [581, 195] width 9 height 9
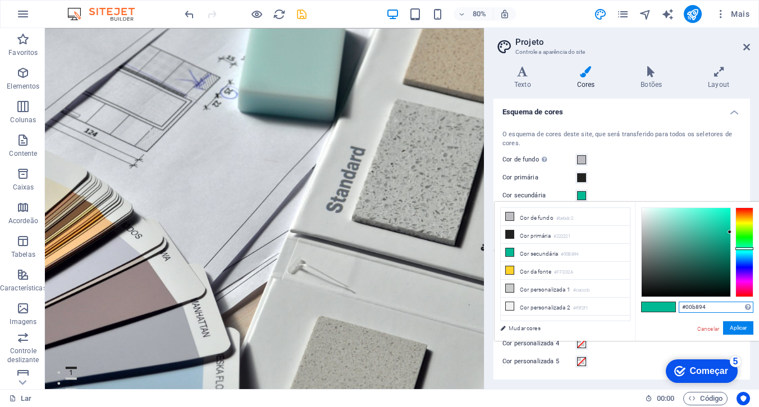
click at [707, 309] on input "#00b894" at bounding box center [716, 307] width 75 height 11
type input "#"
paste input "#FFFFFF"
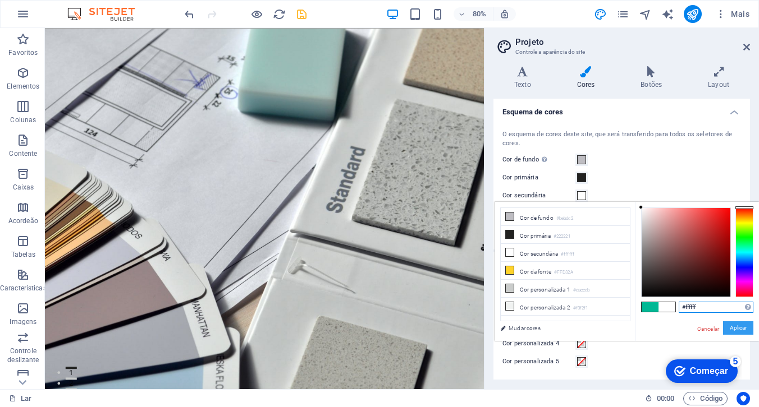
type input "#ffffff"
click at [738, 330] on font "Aplicar" at bounding box center [738, 328] width 17 height 6
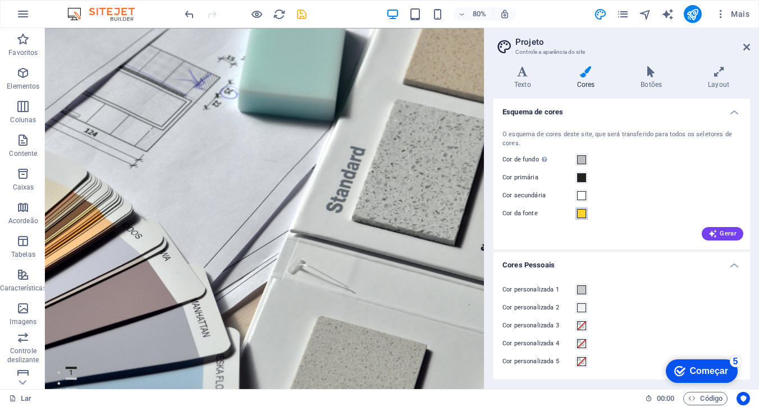
click at [581, 215] on span at bounding box center [581, 213] width 9 height 9
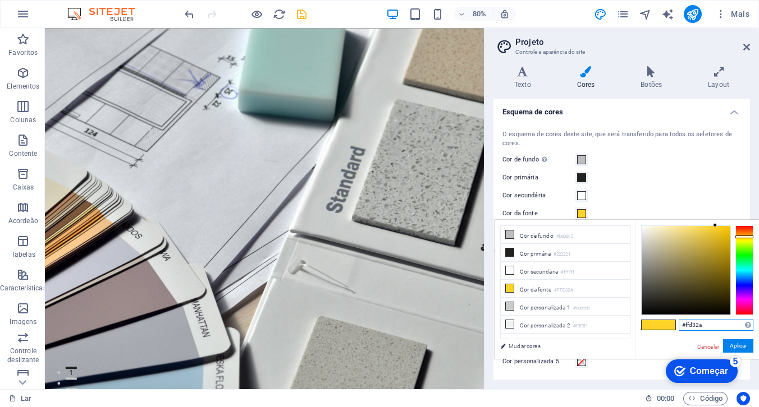
click at [711, 327] on input "#ffd32a" at bounding box center [716, 325] width 75 height 11
type input "#"
paste input "#222221"
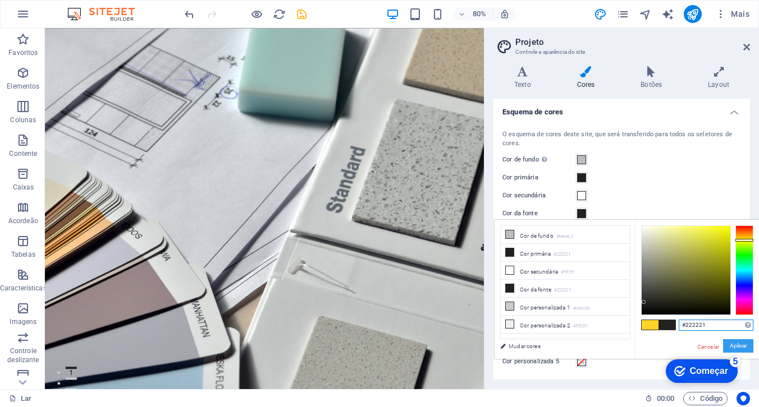
type input "#222221"
click at [738, 349] on font "Aplicar" at bounding box center [738, 346] width 17 height 6
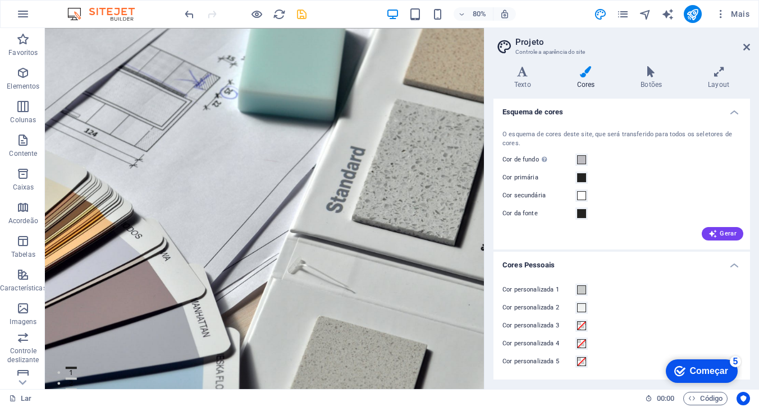
click at [698, 373] on font "Começar" at bounding box center [709, 371] width 38 height 10
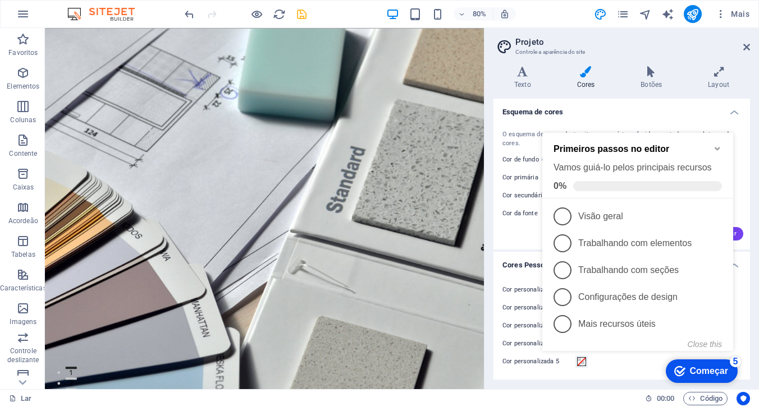
click at [716, 148] on icon "Minimize checklist" at bounding box center [716, 149] width 5 height 3
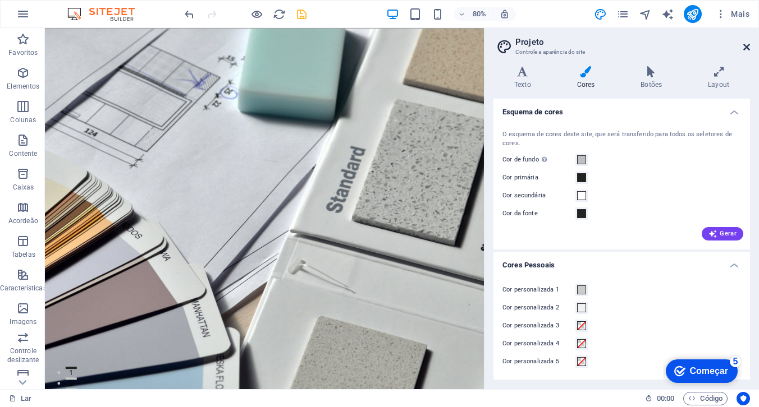
click at [745, 45] on icon at bounding box center [746, 47] width 7 height 9
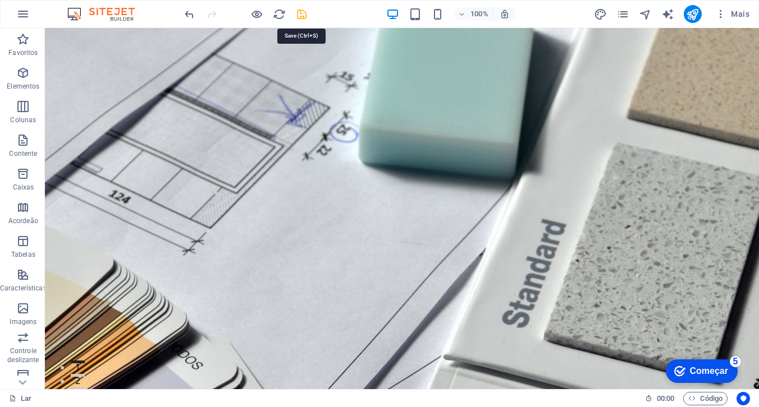
click at [299, 15] on icon "salvar" at bounding box center [301, 14] width 13 height 13
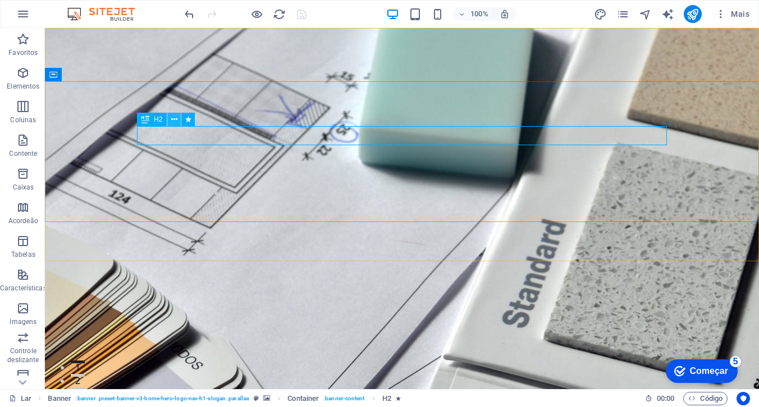
click at [173, 121] on icon at bounding box center [174, 120] width 6 height 12
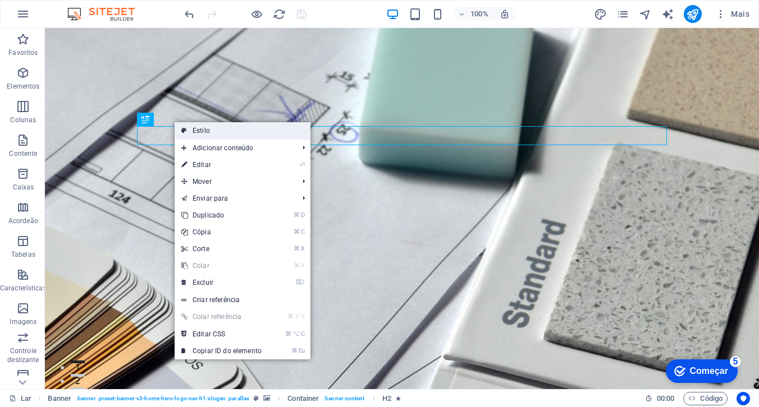
click at [193, 132] on font "Estilo" at bounding box center [201, 131] width 17 height 8
select select "rem"
select select "px"
select select "preset-banner-v3-home-hero-logo-nav-h1-slogan"
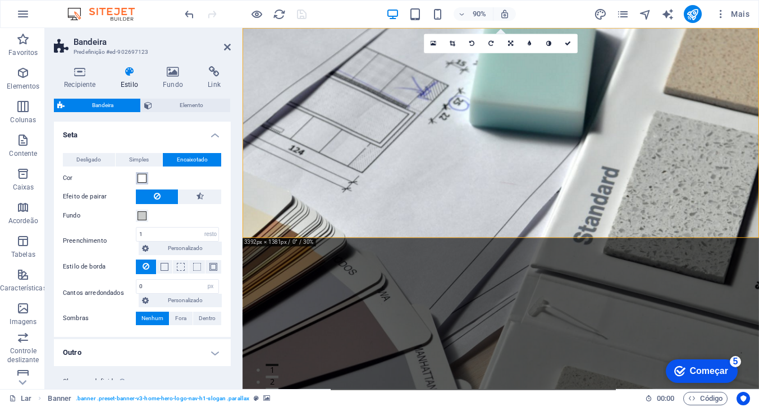
click at [143, 177] on span at bounding box center [142, 178] width 9 height 9
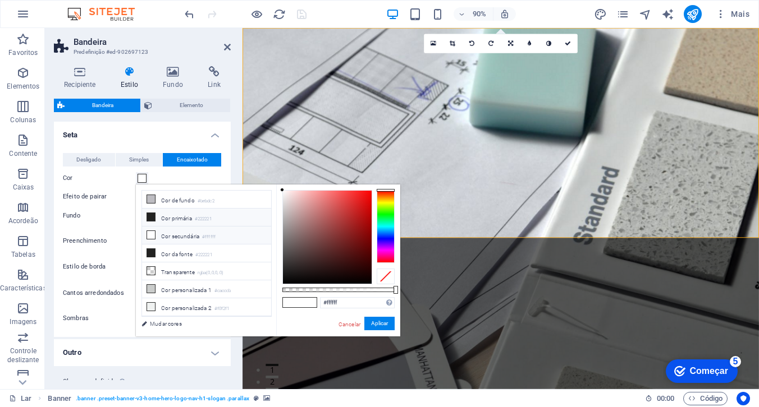
click at [152, 217] on icon at bounding box center [151, 217] width 8 height 8
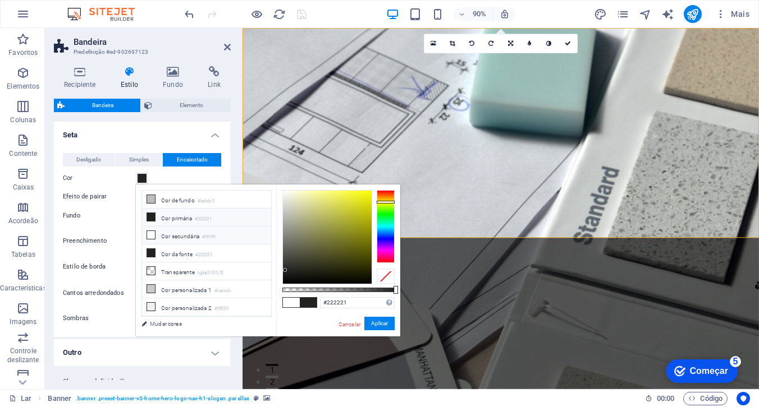
click at [150, 233] on icon at bounding box center [151, 235] width 8 height 8
type input "#ffffff"
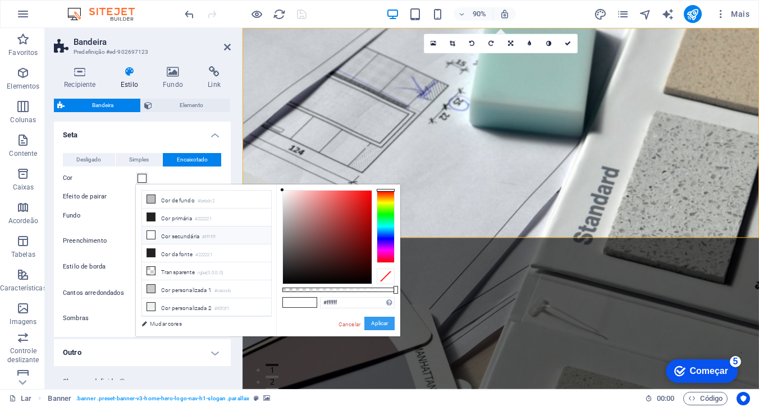
click at [378, 322] on font "Aplicar" at bounding box center [379, 323] width 17 height 6
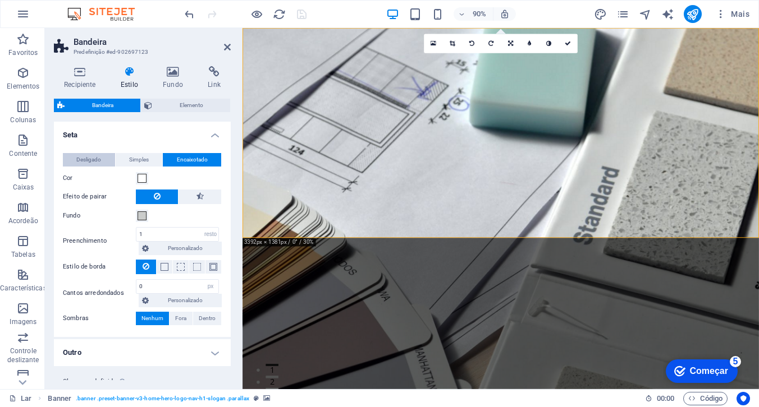
click at [97, 160] on font "Desligado" at bounding box center [88, 160] width 25 height 6
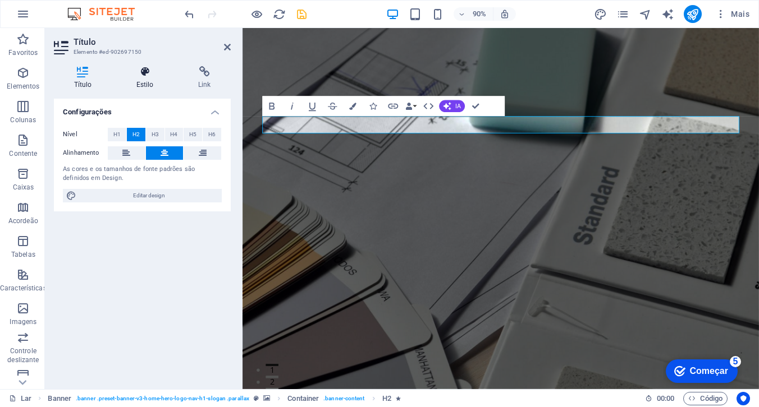
click at [142, 78] on h4 "Estilo" at bounding box center [147, 78] width 62 height 24
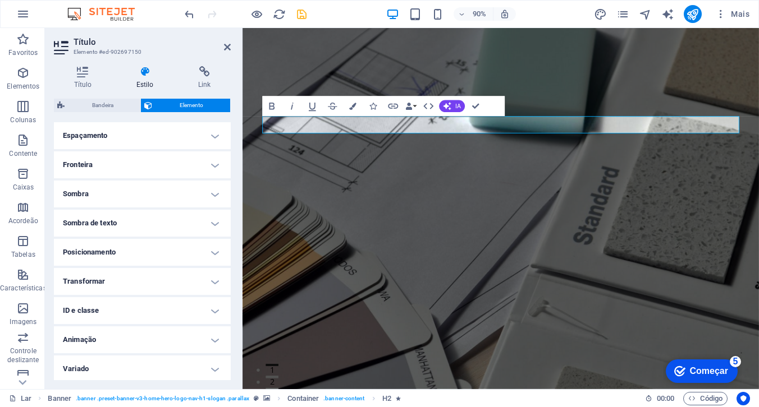
scroll to position [224, 0]
click at [108, 340] on h4 "Animação" at bounding box center [142, 338] width 177 height 27
click at [143, 352] on font "Visualização" at bounding box center [158, 352] width 30 height 6
click at [208, 338] on h4 "Animação" at bounding box center [142, 335] width 177 height 20
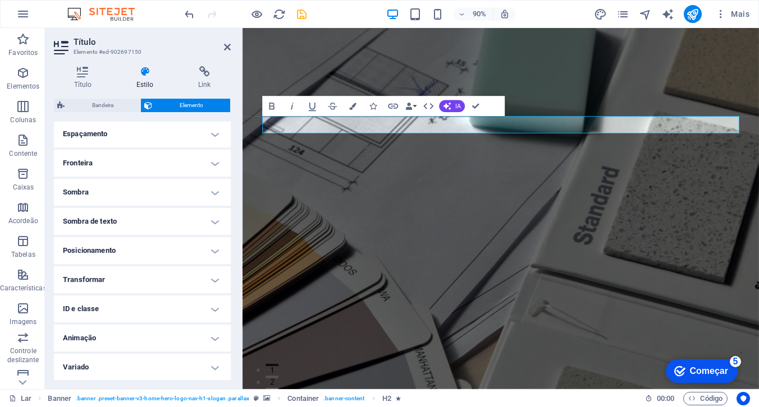
click at [210, 364] on h4 "Variado" at bounding box center [142, 367] width 177 height 27
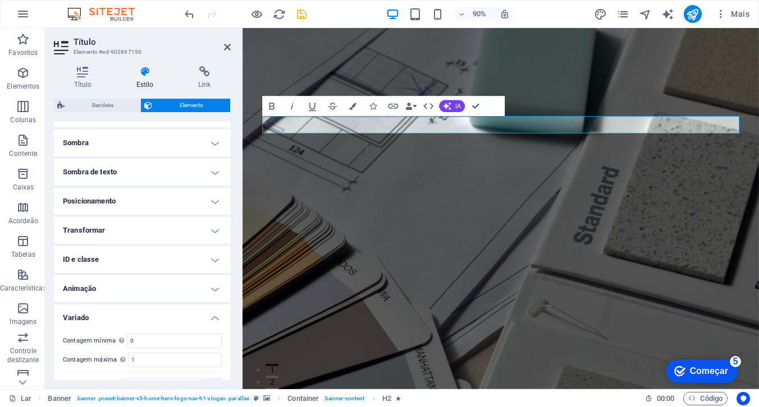
scroll to position [294, 0]
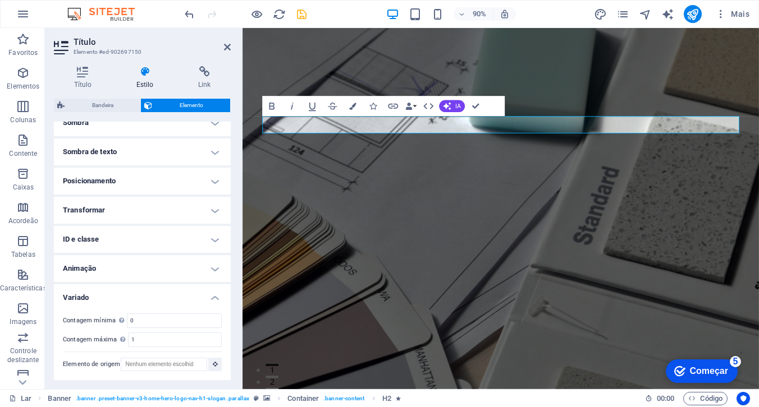
click at [213, 299] on h4 "Variado" at bounding box center [142, 295] width 177 height 20
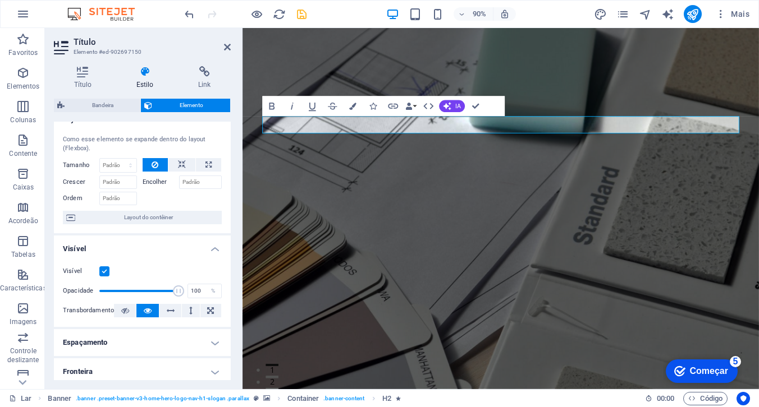
scroll to position [0, 0]
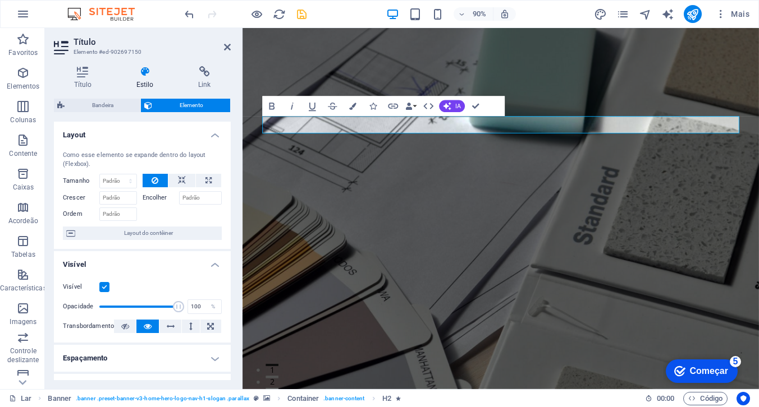
click at [103, 285] on label at bounding box center [104, 287] width 10 height 10
click at [0, 0] on input "Visível" at bounding box center [0, 0] width 0 height 0
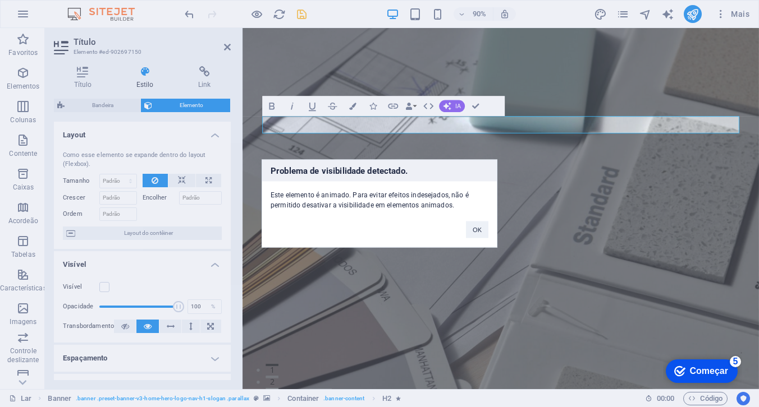
click at [104, 286] on div "Problema de visibilidade detectado. Este elemento é animado. Para evitar efeito…" at bounding box center [379, 203] width 759 height 407
click at [478, 228] on font "OK" at bounding box center [477, 230] width 9 height 7
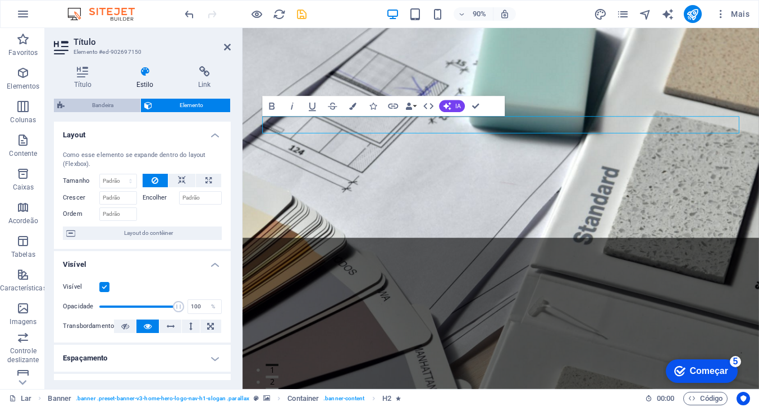
click at [106, 105] on font "Bandeira" at bounding box center [102, 105] width 21 height 6
select select "rem"
select select "px"
select select "preset-banner-v3-home-hero-logo-nav-h1-slogan"
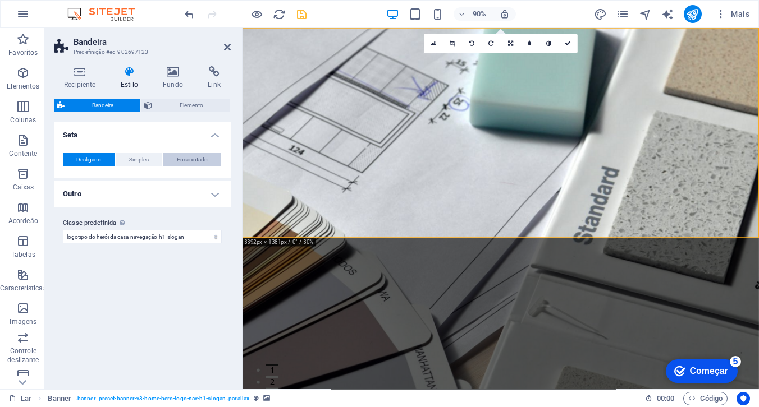
click at [178, 155] on span "Encaixotado" at bounding box center [192, 159] width 31 height 13
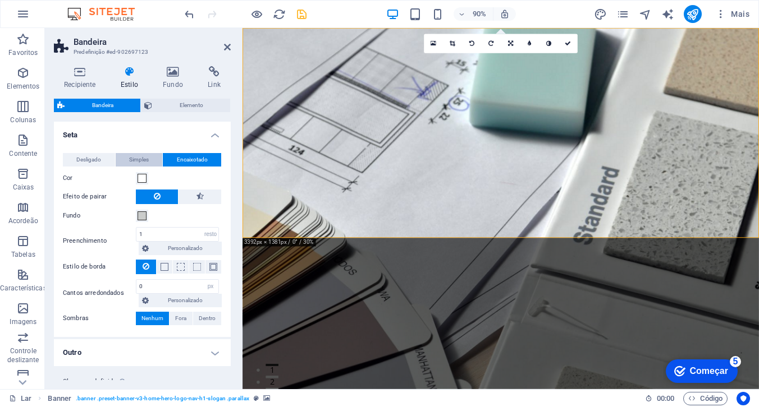
click at [137, 157] on font "Simples" at bounding box center [139, 160] width 20 height 6
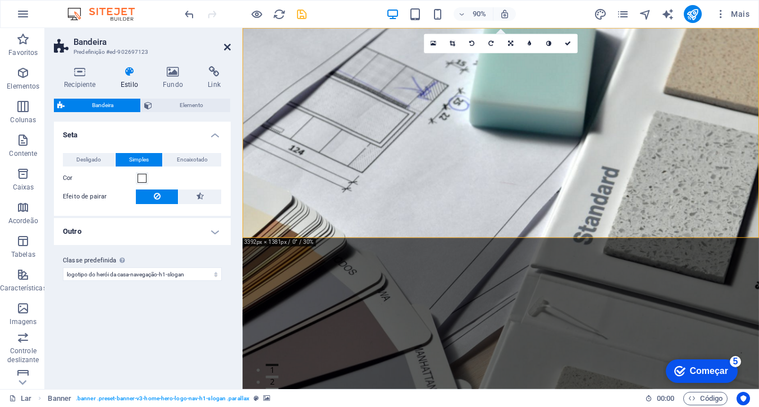
click at [227, 48] on icon at bounding box center [227, 47] width 7 height 9
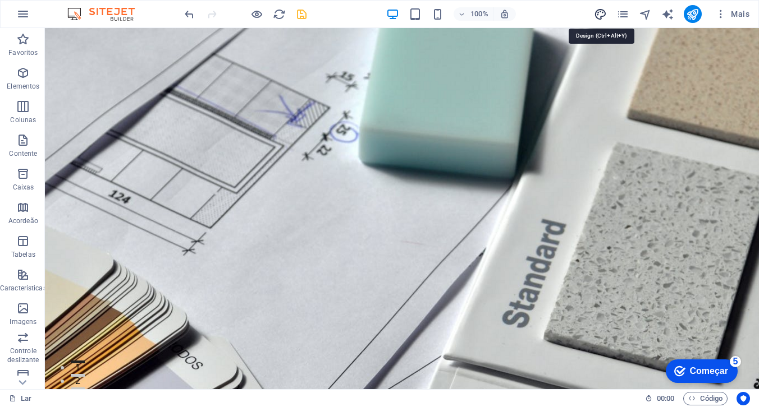
click at [604, 13] on icon "projeto" at bounding box center [600, 14] width 13 height 13
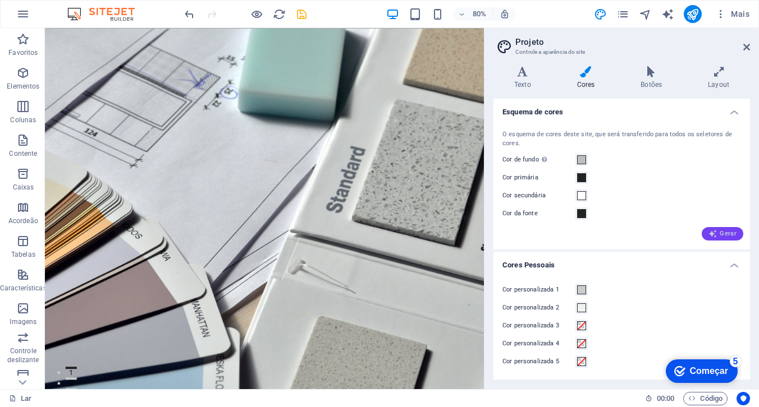
click at [707, 235] on button "Gerar" at bounding box center [723, 233] width 42 height 13
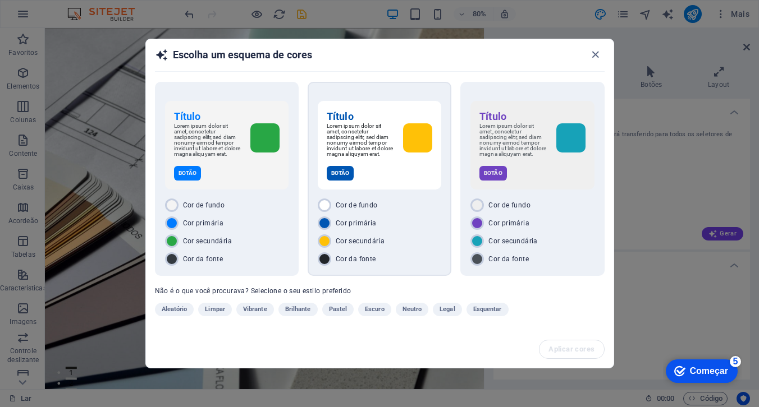
click at [351, 207] on font "Cor de fundo" at bounding box center [357, 205] width 42 height 8
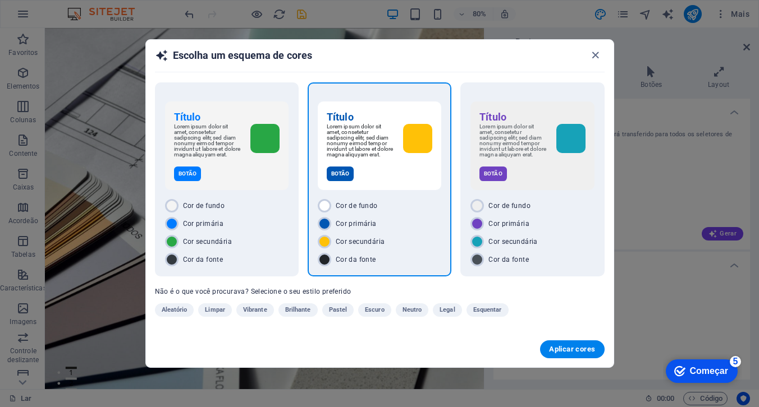
click at [342, 242] on font "Cor secundária" at bounding box center [360, 242] width 49 height 8
click at [349, 261] on font "Cor da fonte" at bounding box center [356, 260] width 40 height 8
click at [573, 351] on font "Aplicar cores" at bounding box center [572, 349] width 46 height 8
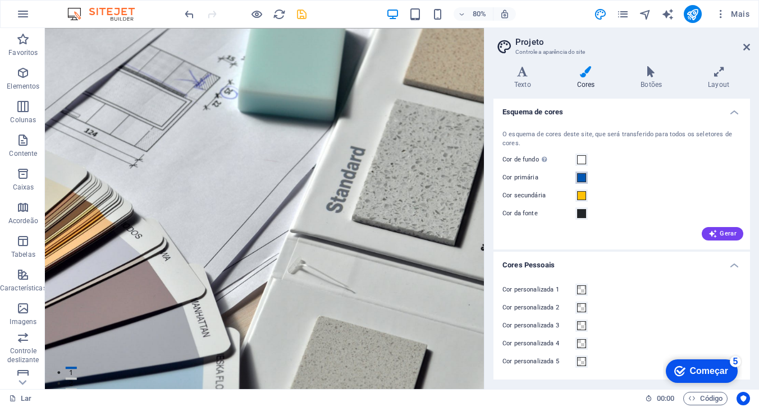
click at [582, 178] on span at bounding box center [581, 177] width 9 height 9
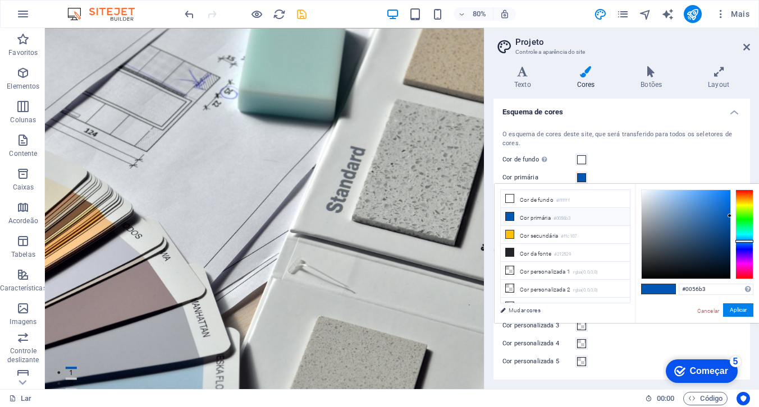
click at [537, 217] on font "Cor primária" at bounding box center [535, 218] width 31 height 6
click at [714, 290] on input "#0056b3" at bounding box center [716, 289] width 75 height 11
type input "#"
paste input "#BEBDC2"
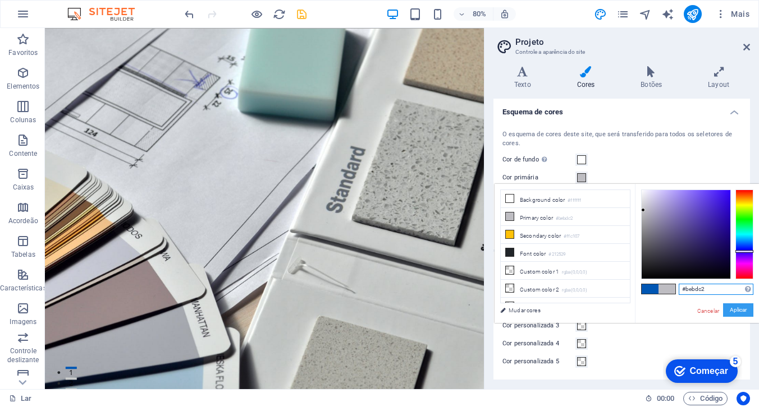
type input "#bebdc2"
click at [737, 310] on font "Aplicar" at bounding box center [738, 310] width 17 height 6
